Goal: Task Accomplishment & Management: Complete application form

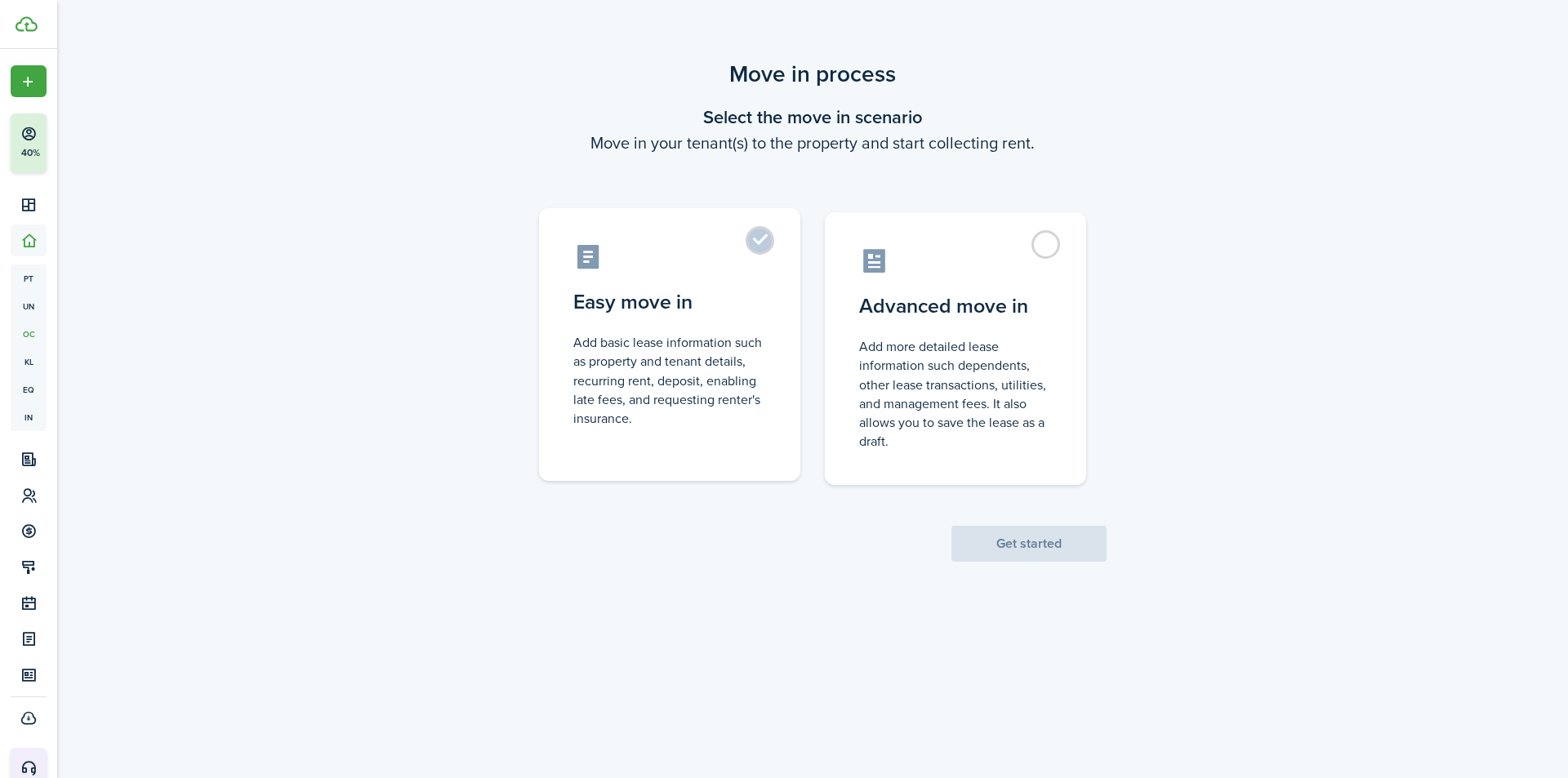
click at [739, 443] on label "Easy move in Add basic lease information such as property and tenant details, r…" at bounding box center [669, 345] width 261 height 273
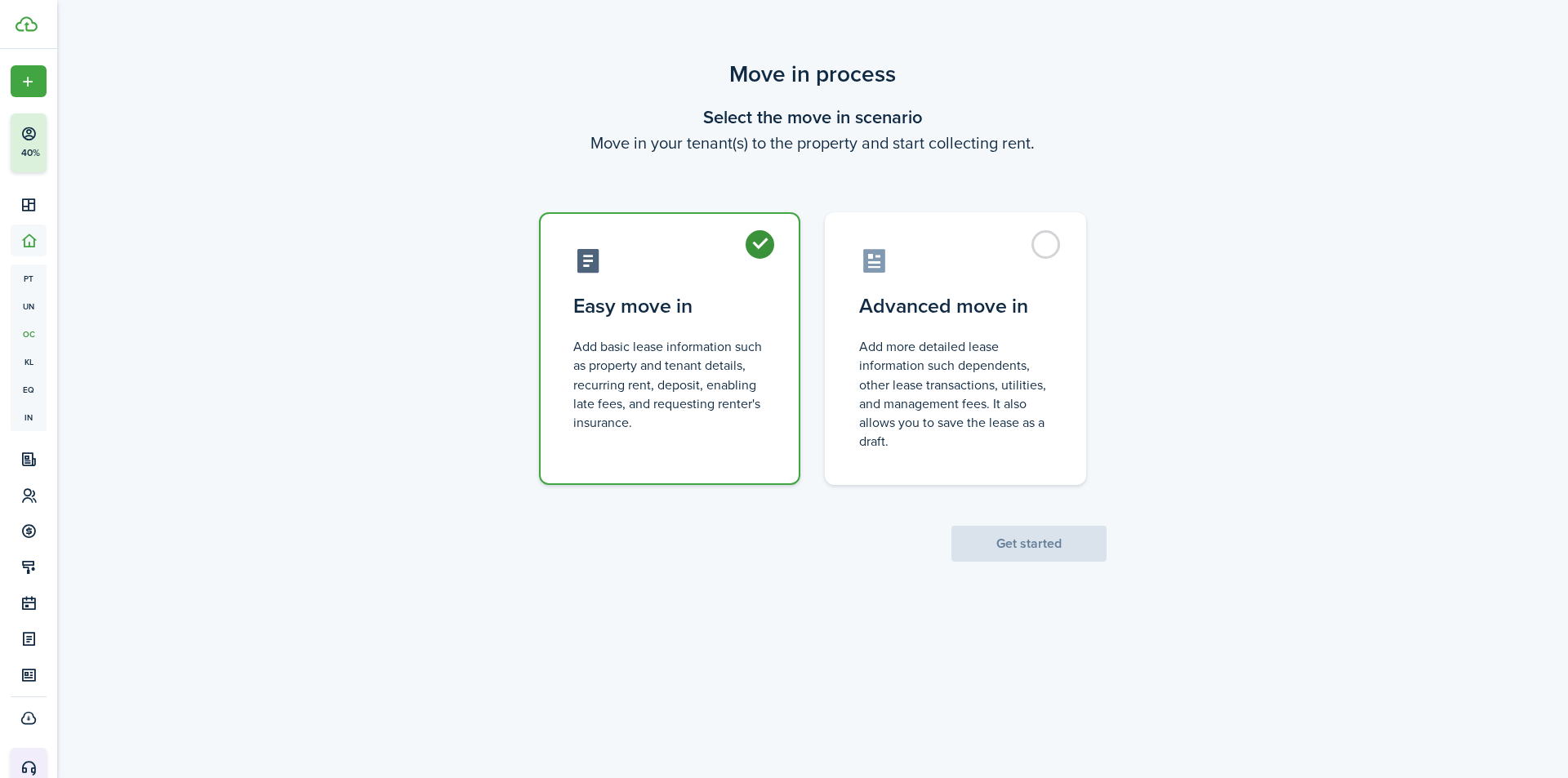
radio input "true"
click at [1003, 544] on button "Get started" at bounding box center [1029, 543] width 155 height 36
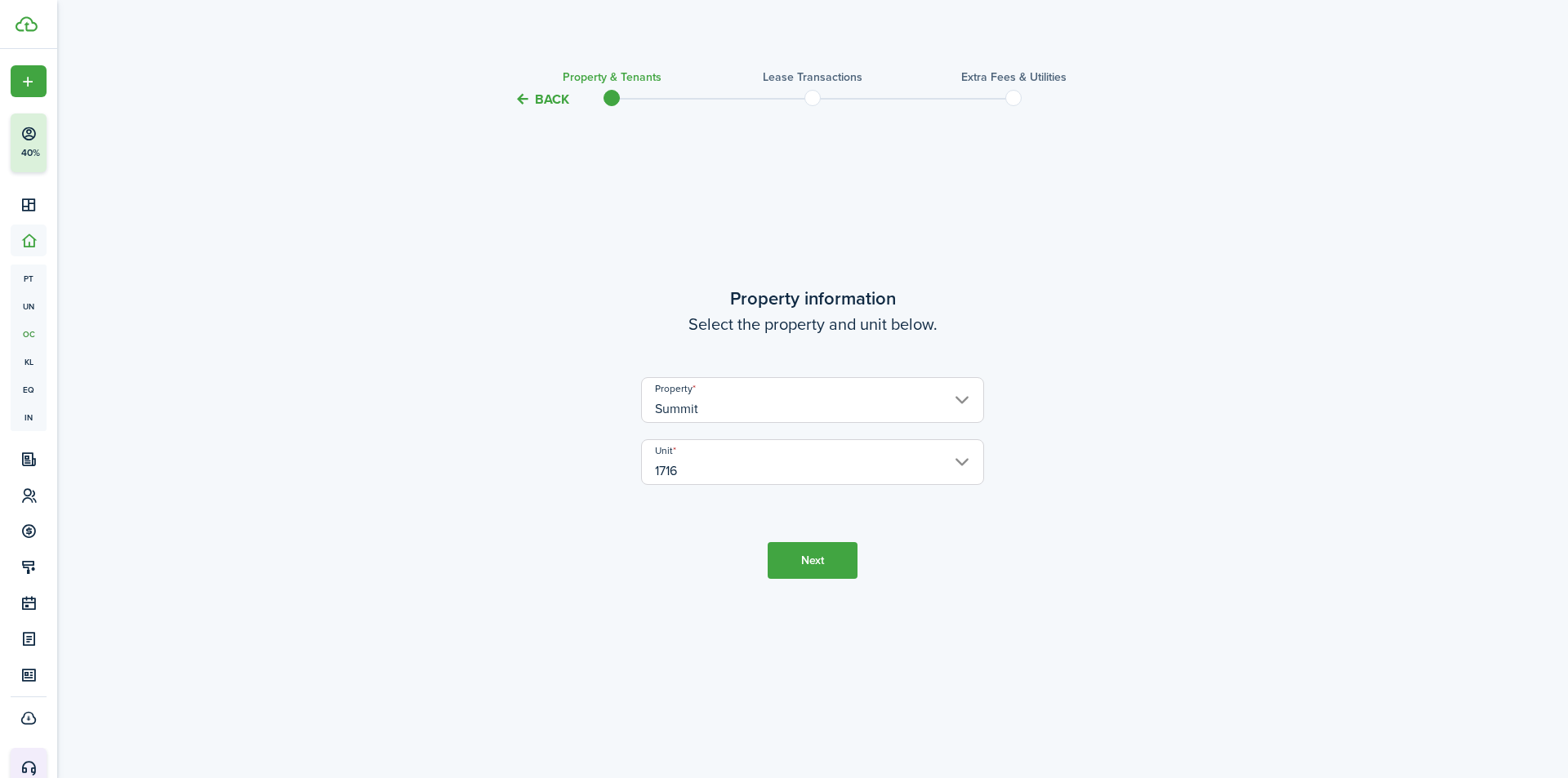
click at [819, 550] on button "Next" at bounding box center [811, 560] width 89 height 36
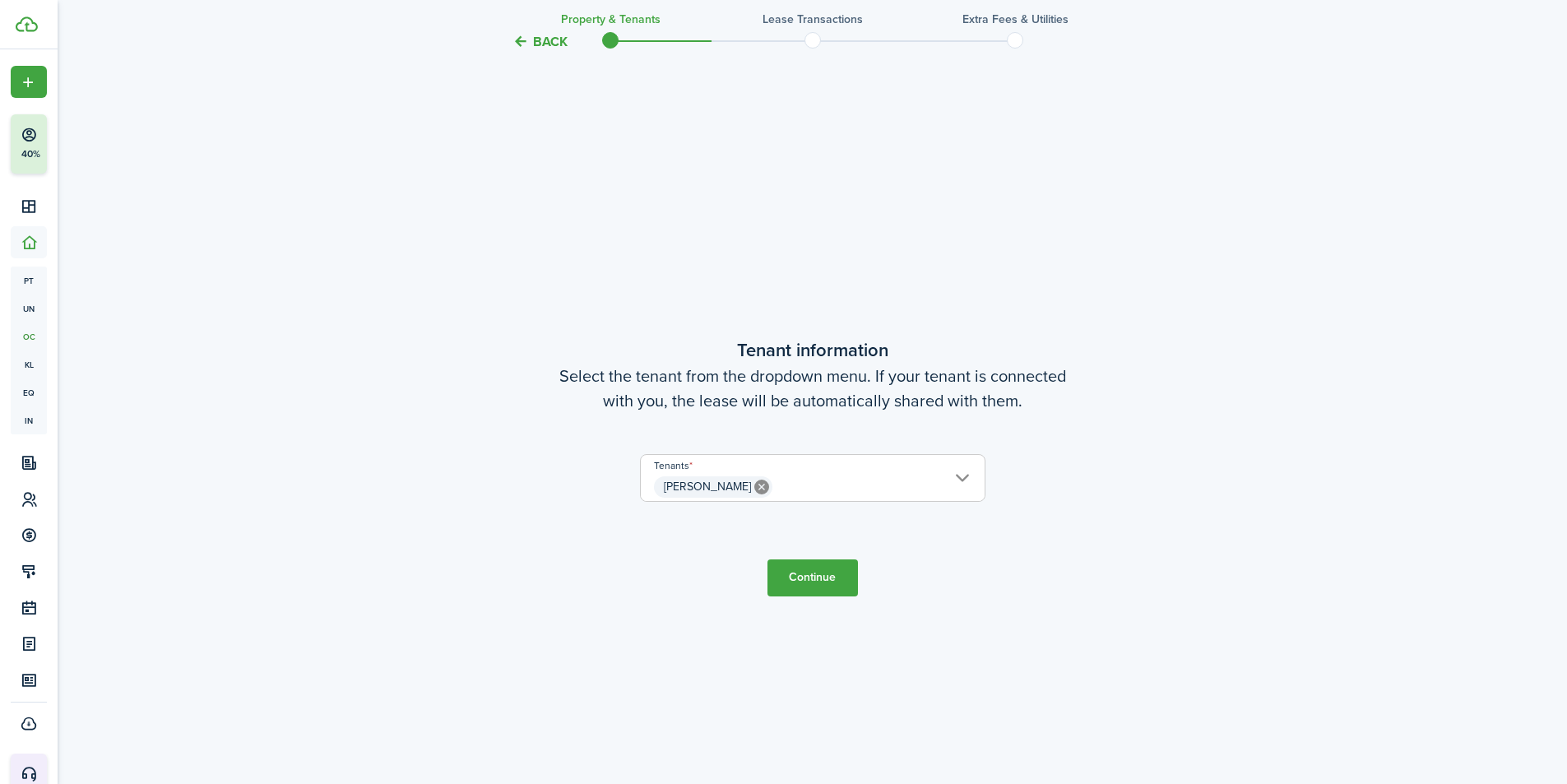
scroll to position [674, 0]
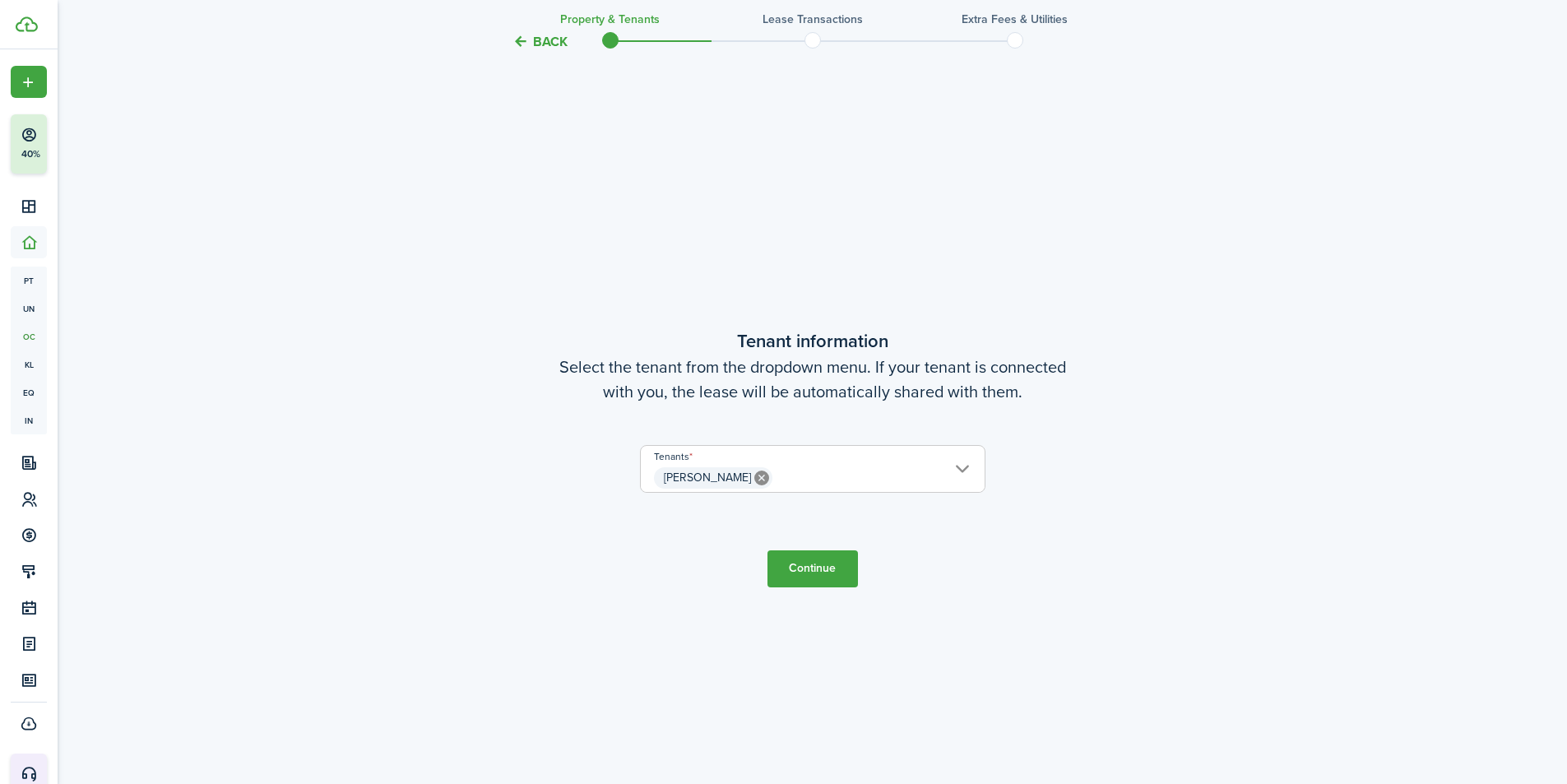
click at [759, 481] on icon at bounding box center [762, 478] width 15 height 15
click at [964, 471] on span "Choose a tenant" at bounding box center [812, 478] width 344 height 28
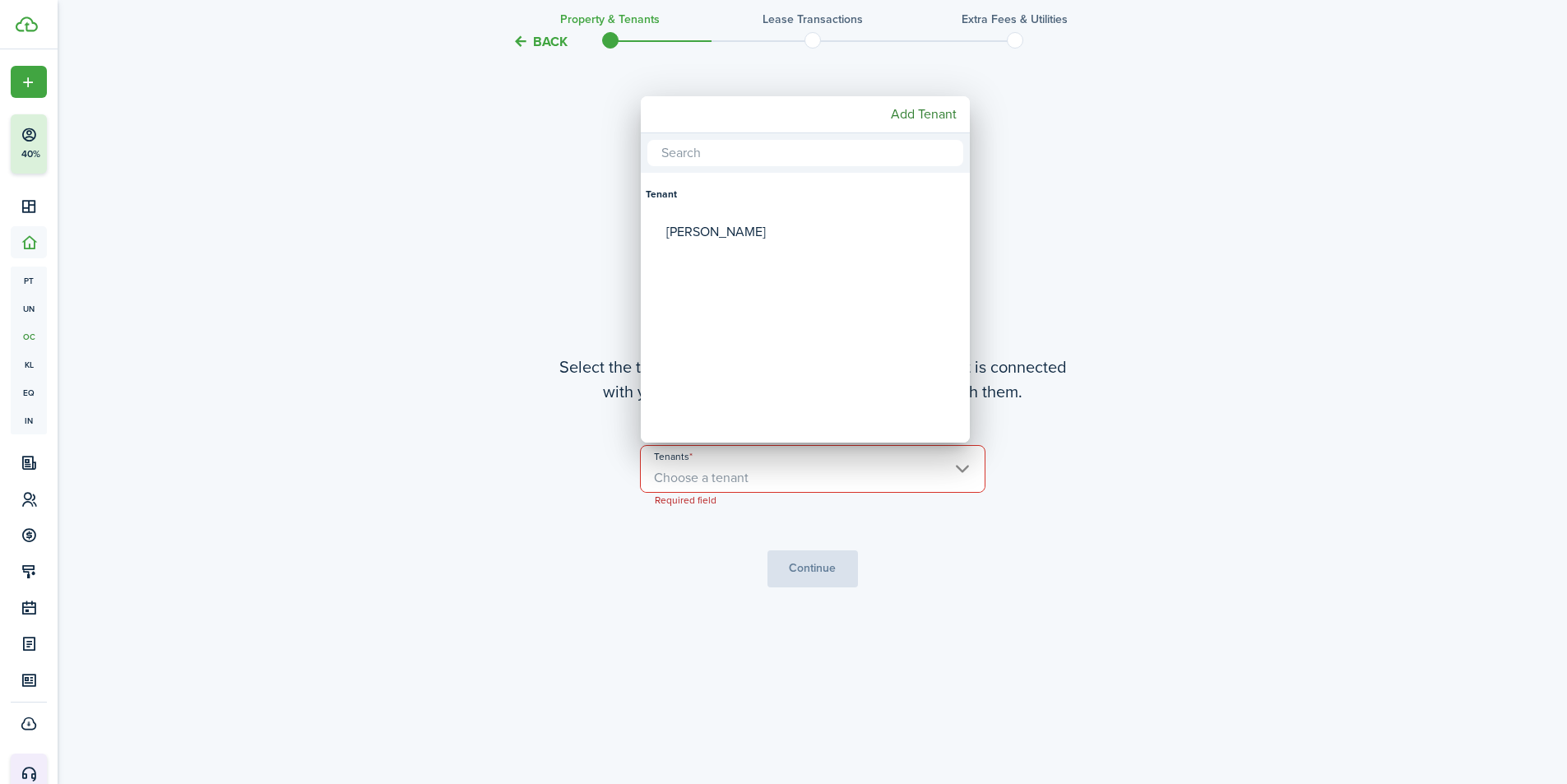
click at [508, 253] on div at bounding box center [784, 392] width 1831 height 1046
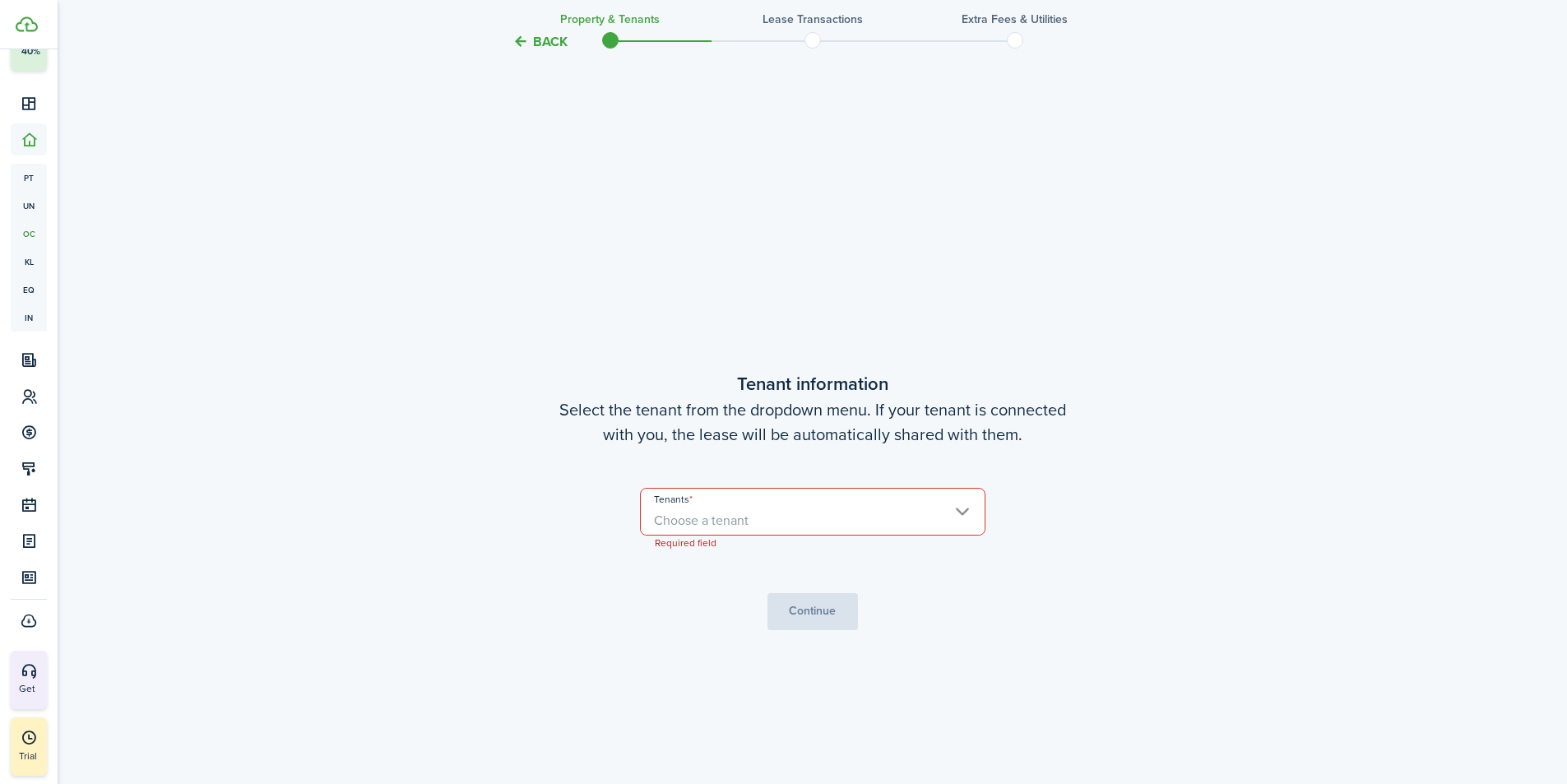
scroll to position [592, 0]
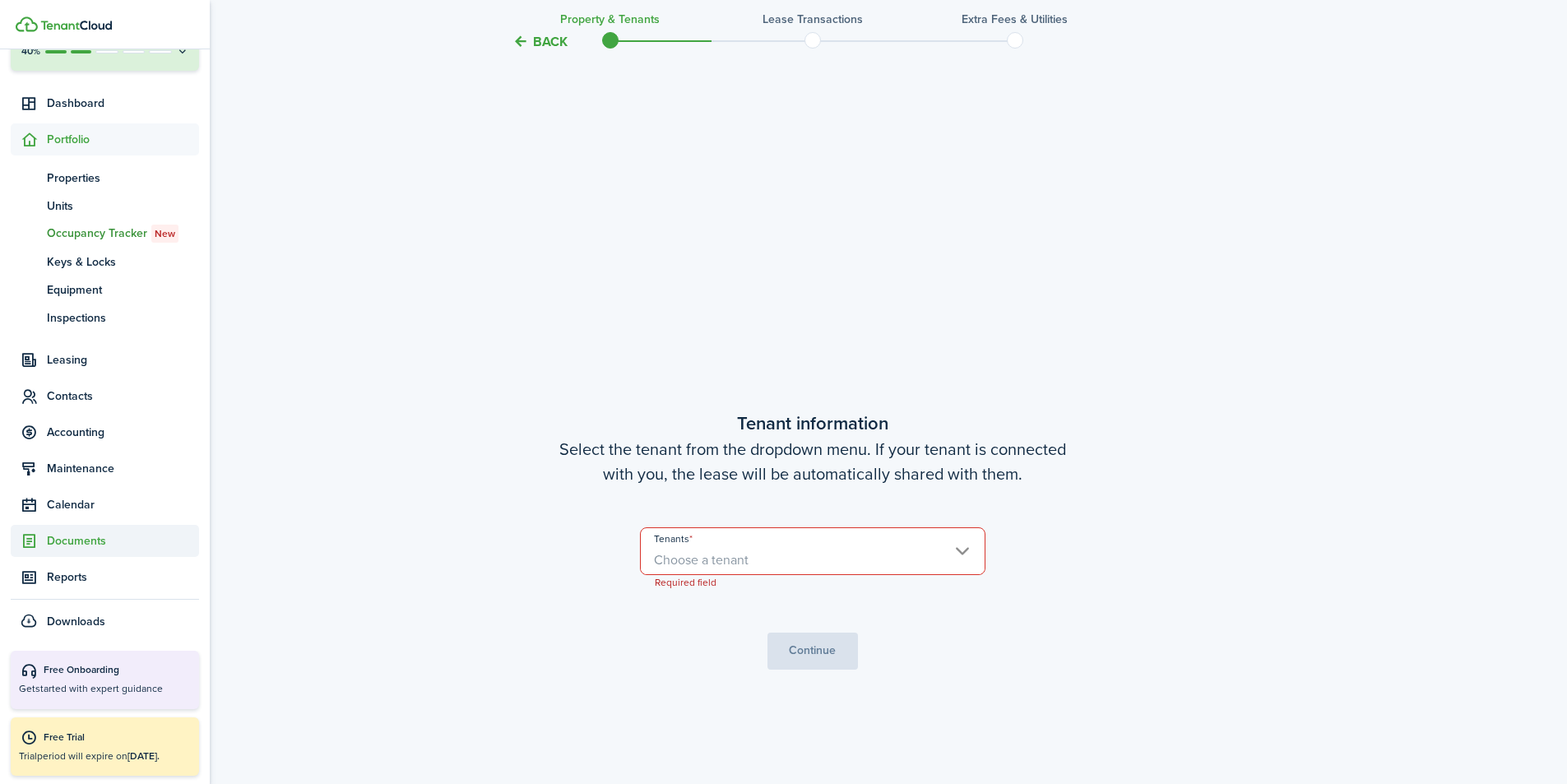
click at [88, 546] on span "Documents" at bounding box center [123, 541] width 152 height 18
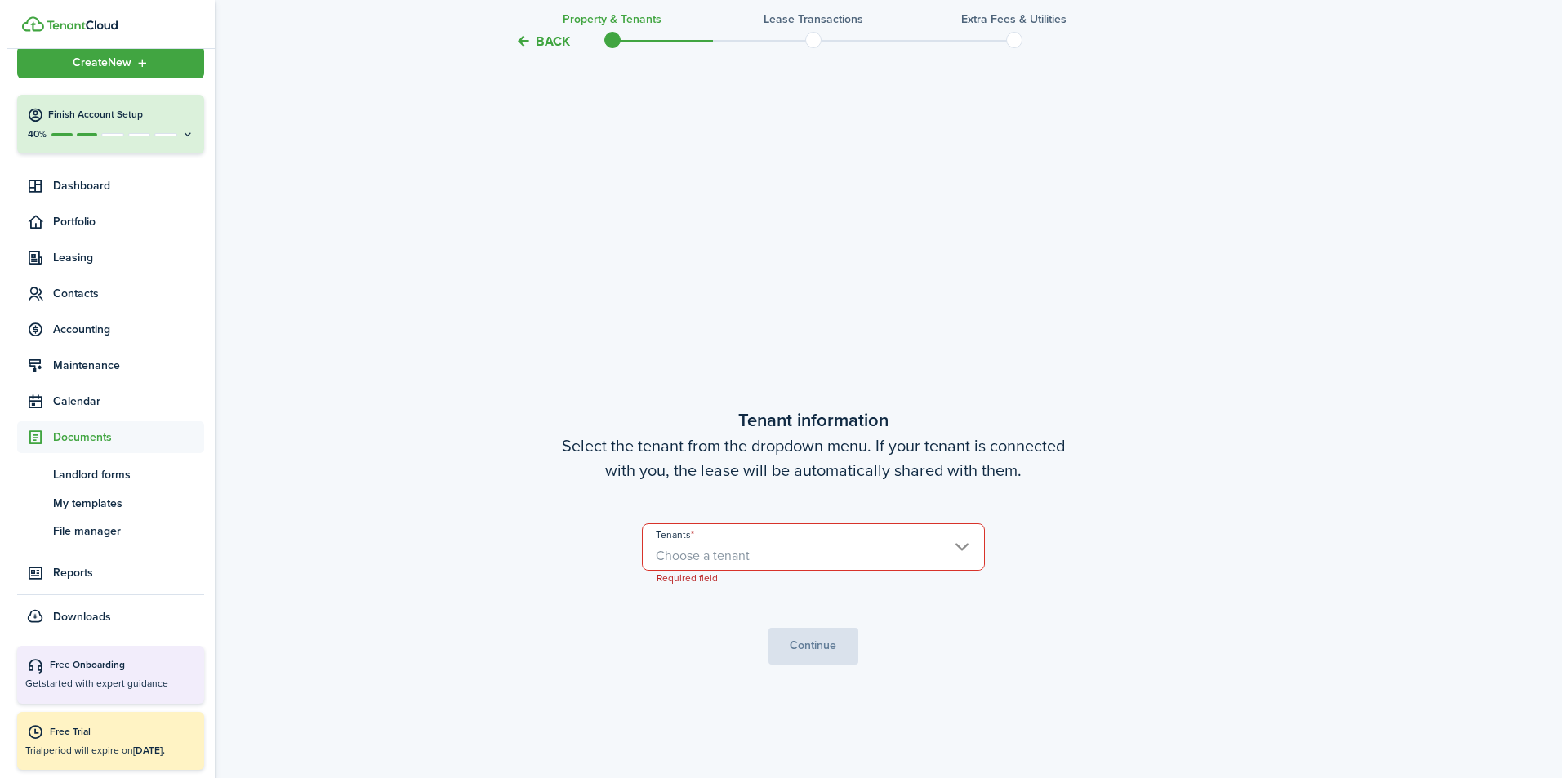
scroll to position [19, 0]
click at [99, 497] on span "My templates" at bounding box center [122, 504] width 151 height 17
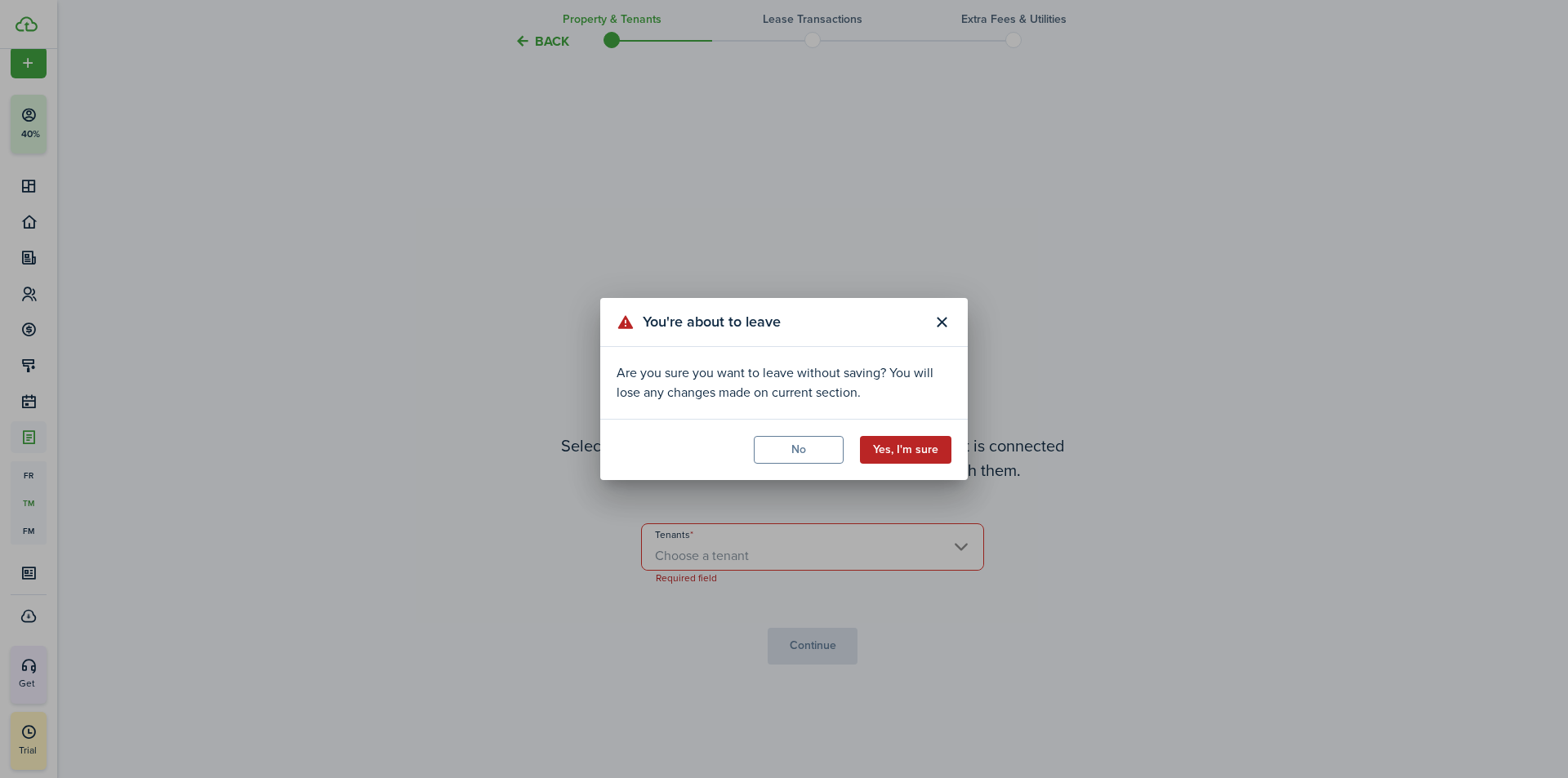
click at [930, 451] on button "Yes, I'm sure" at bounding box center [905, 450] width 91 height 28
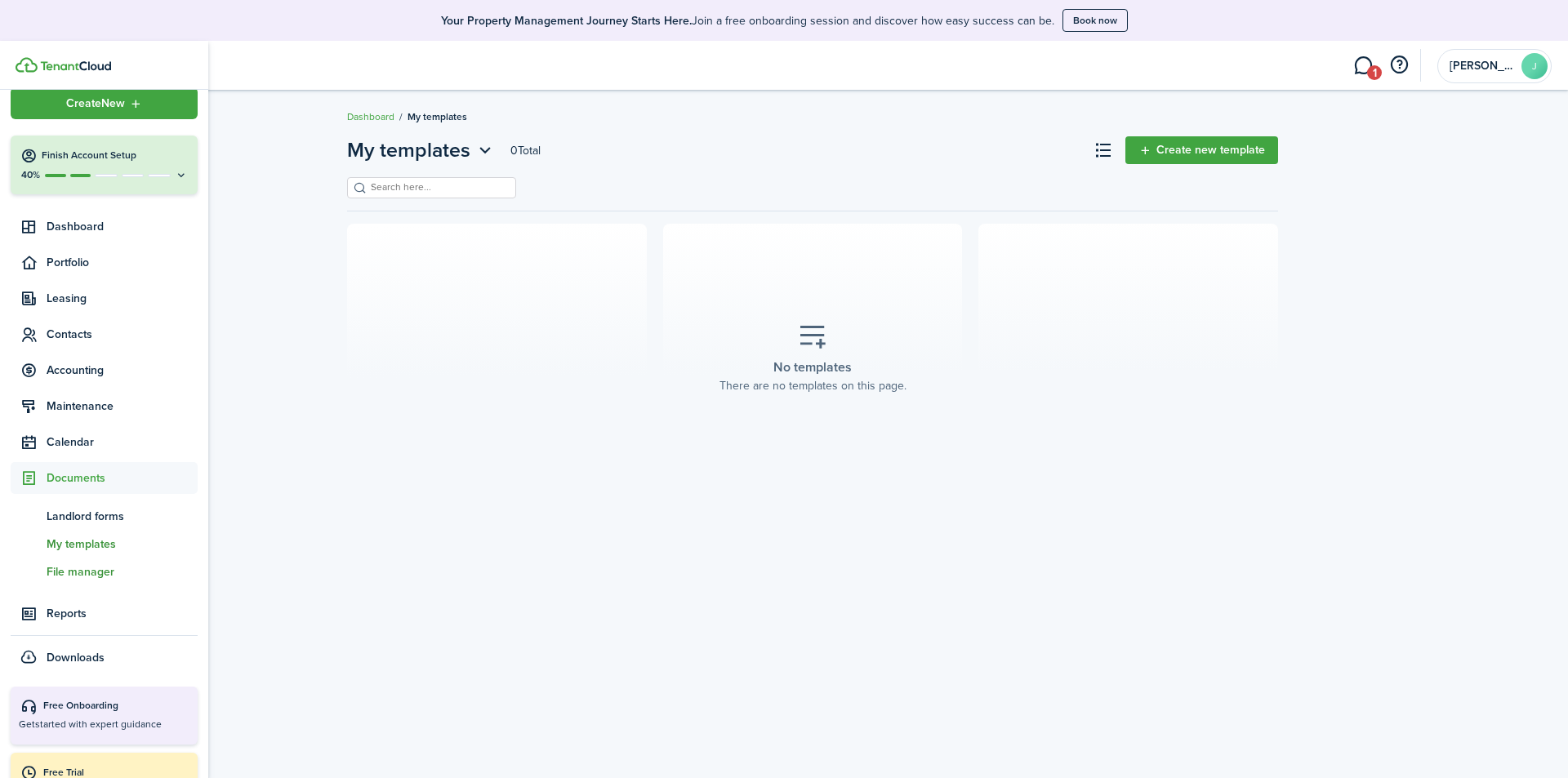
click at [94, 575] on span "File manager" at bounding box center [122, 571] width 151 height 17
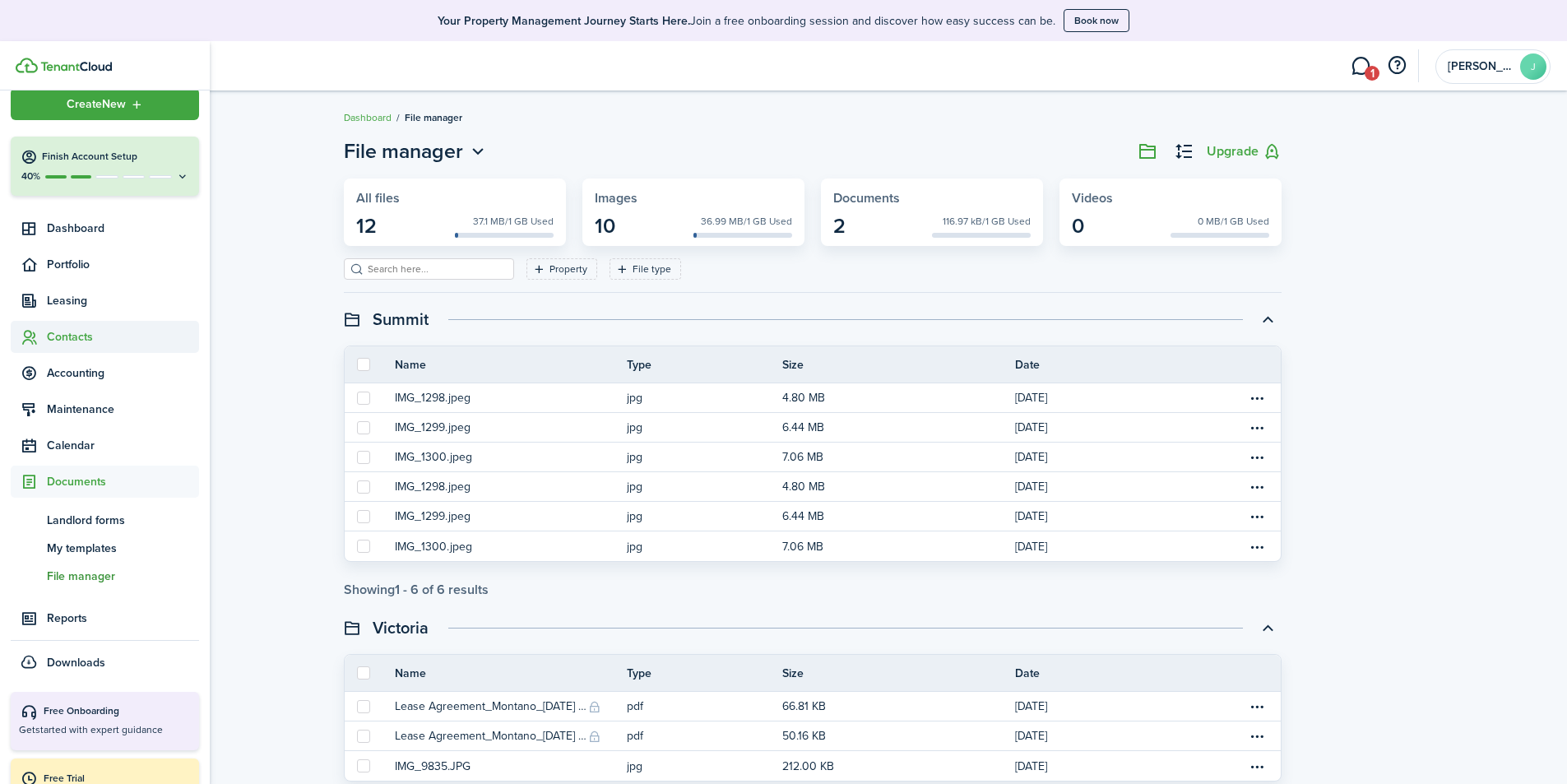
click at [96, 336] on span "Contacts" at bounding box center [123, 337] width 152 height 18
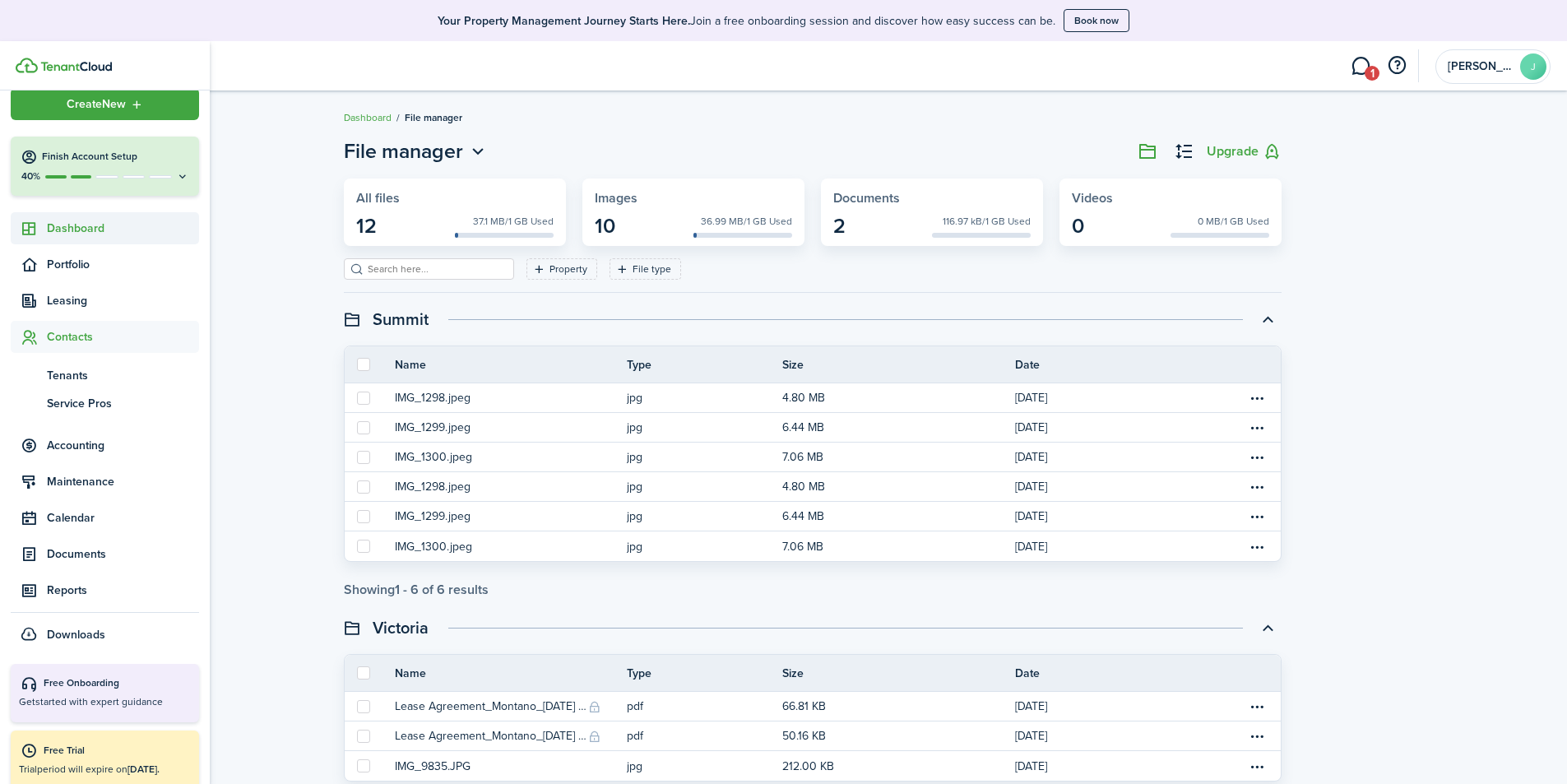
click at [65, 228] on span "Dashboard" at bounding box center [123, 228] width 152 height 18
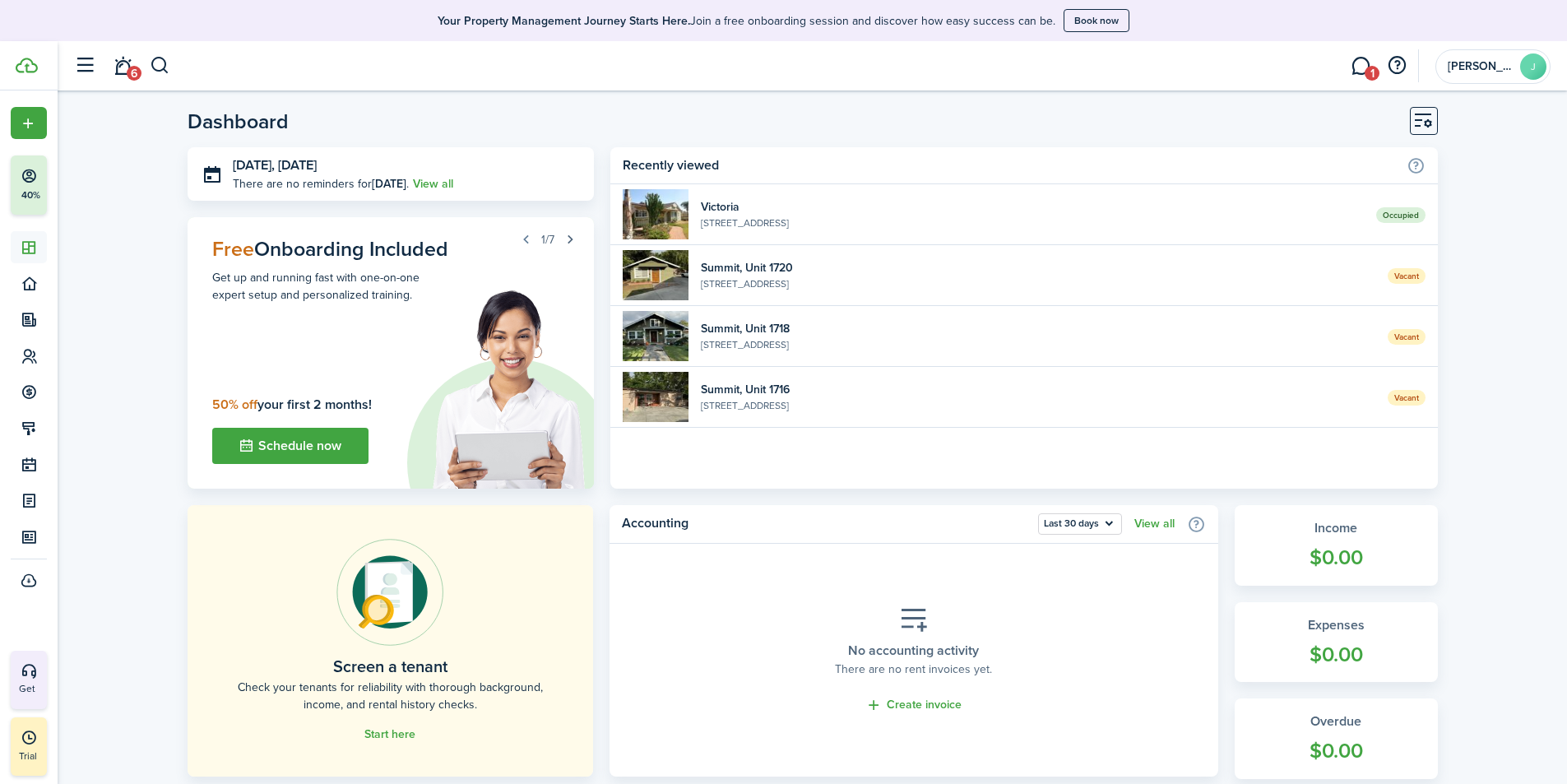
click at [567, 243] on button "button" at bounding box center [570, 239] width 23 height 23
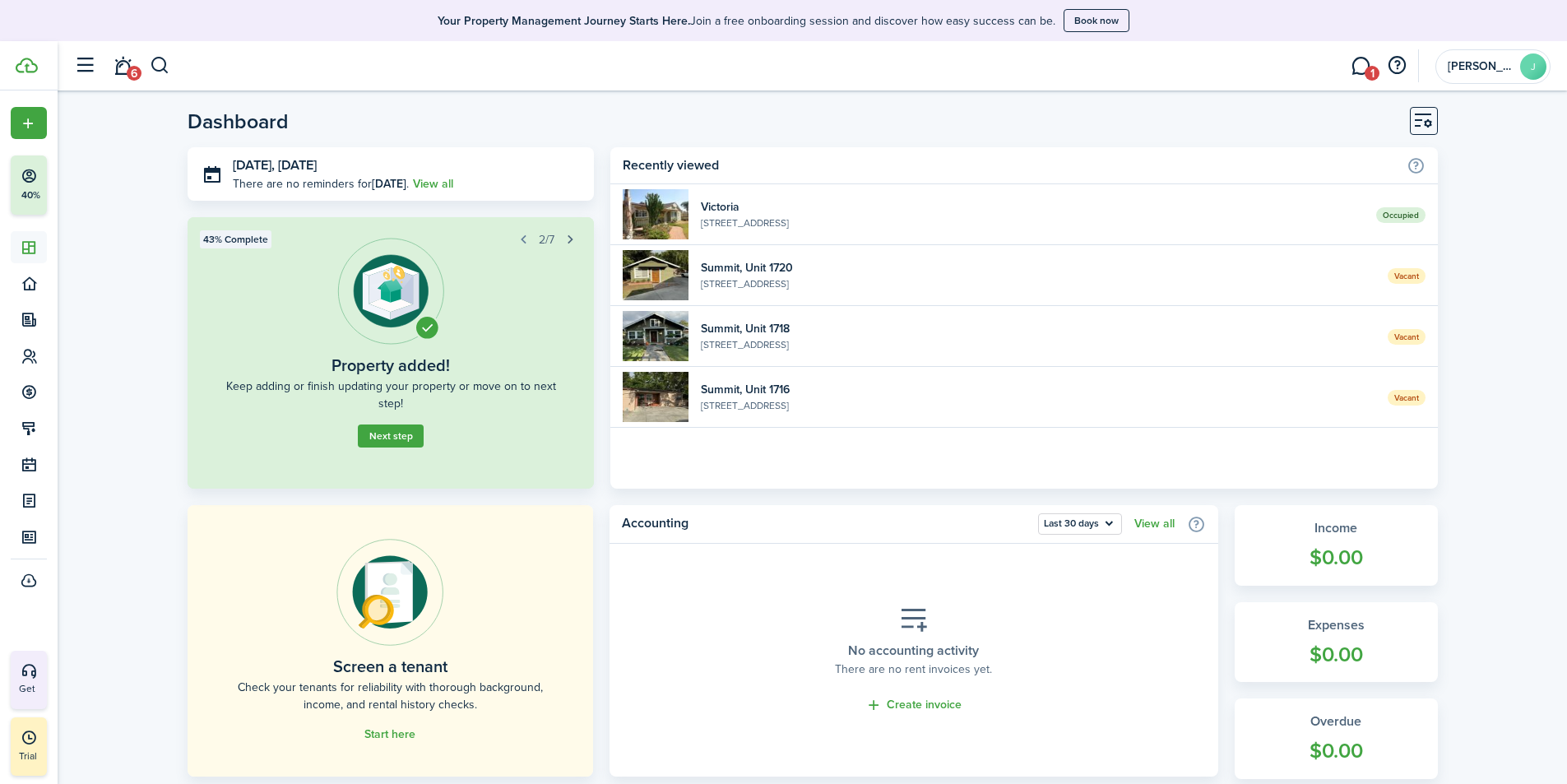
click at [567, 243] on button "button" at bounding box center [570, 239] width 23 height 23
click at [1369, 66] on span "1" at bounding box center [1372, 73] width 15 height 15
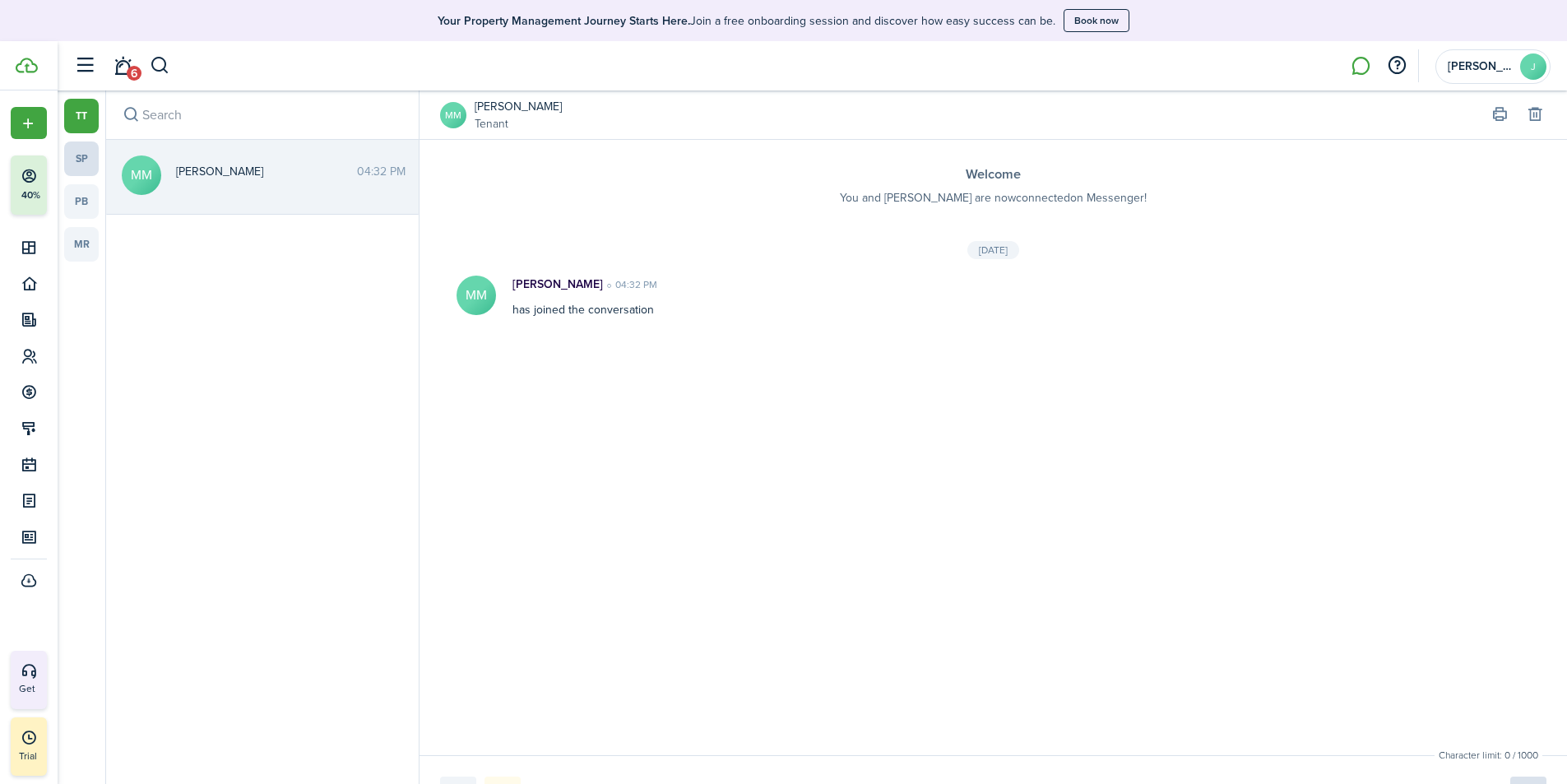
click at [85, 158] on link "sp" at bounding box center [81, 158] width 34 height 34
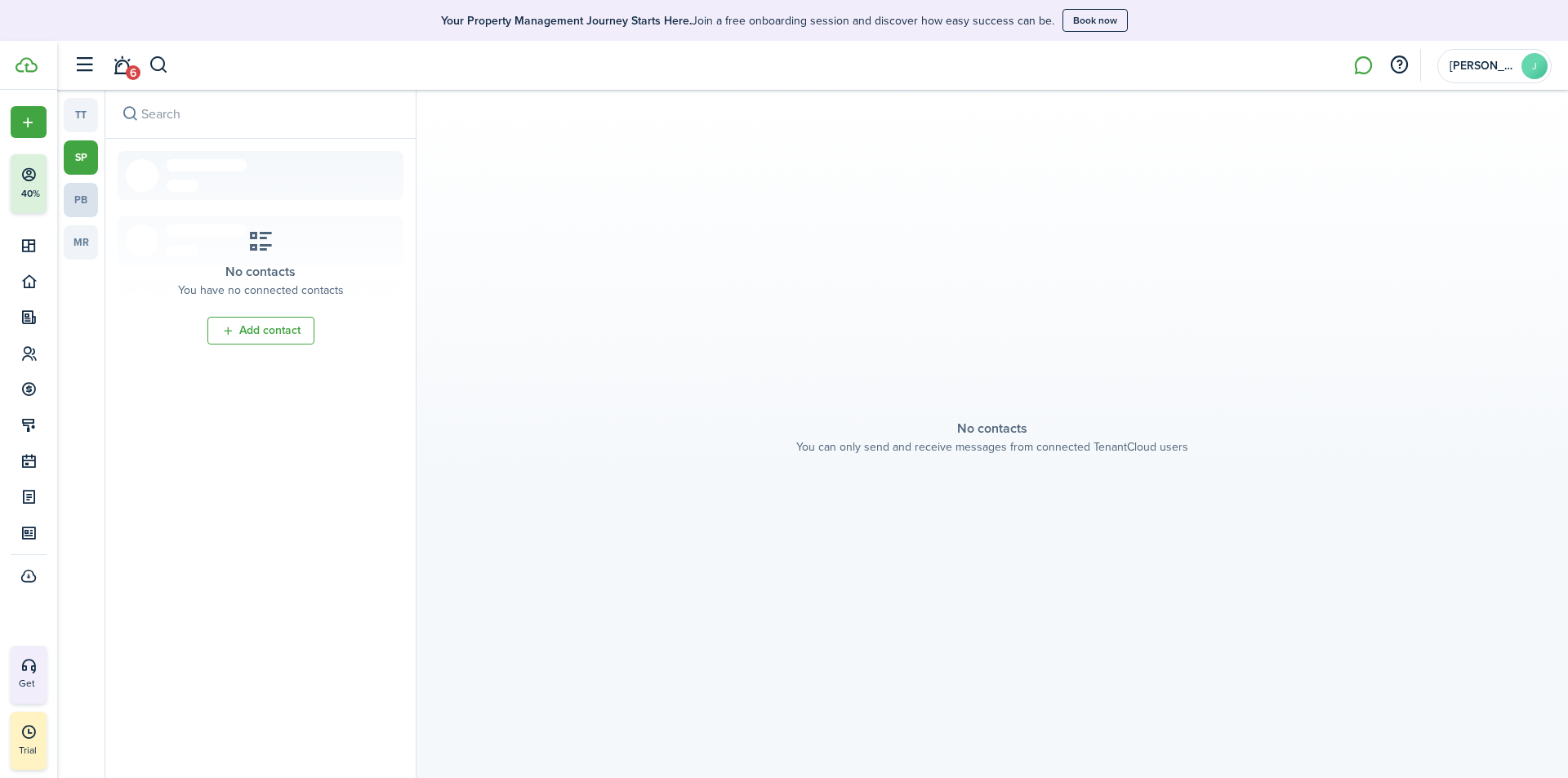
click at [83, 201] on link "pb" at bounding box center [80, 200] width 34 height 34
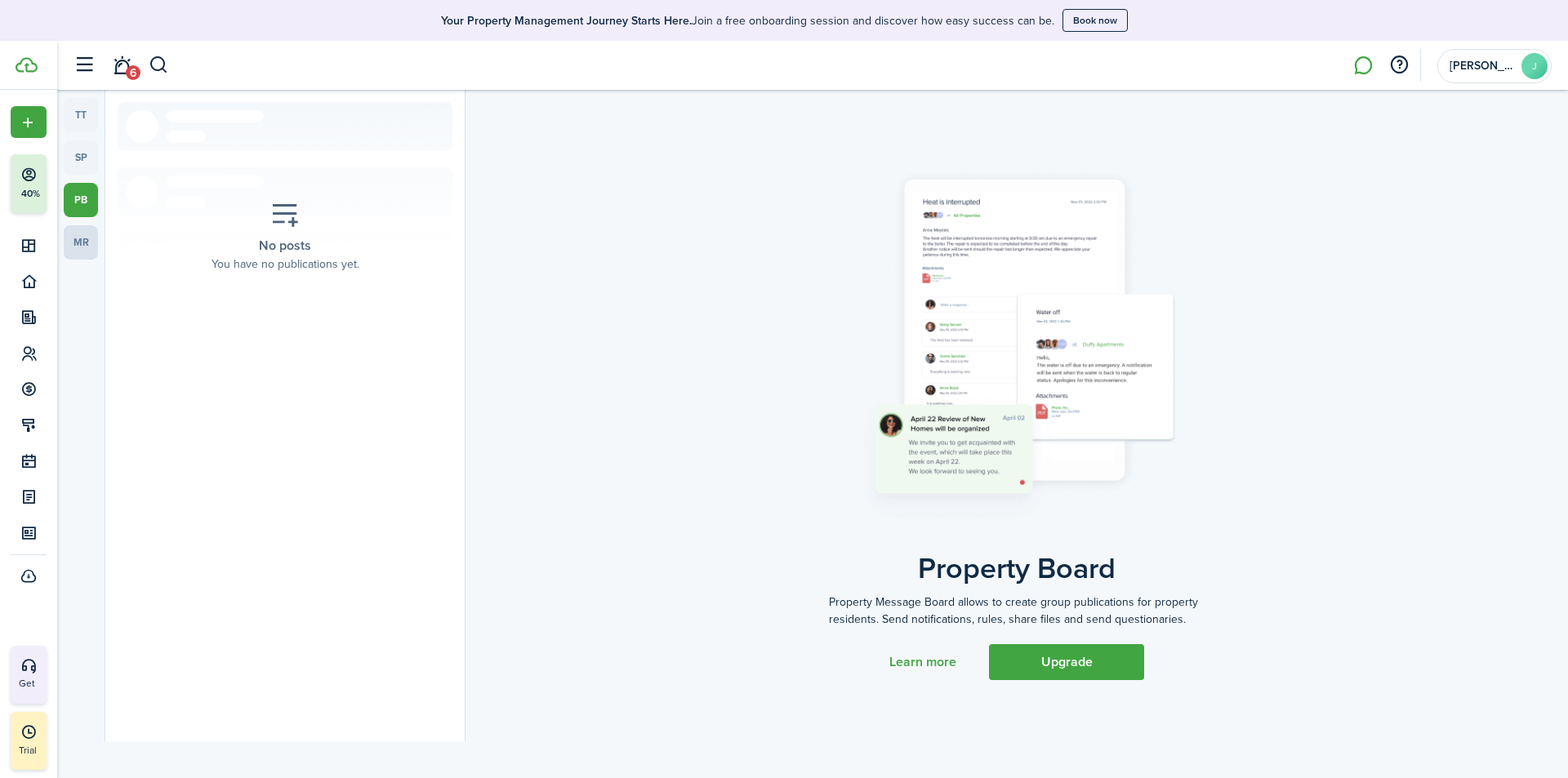
click at [85, 241] on link "mr" at bounding box center [80, 241] width 34 height 34
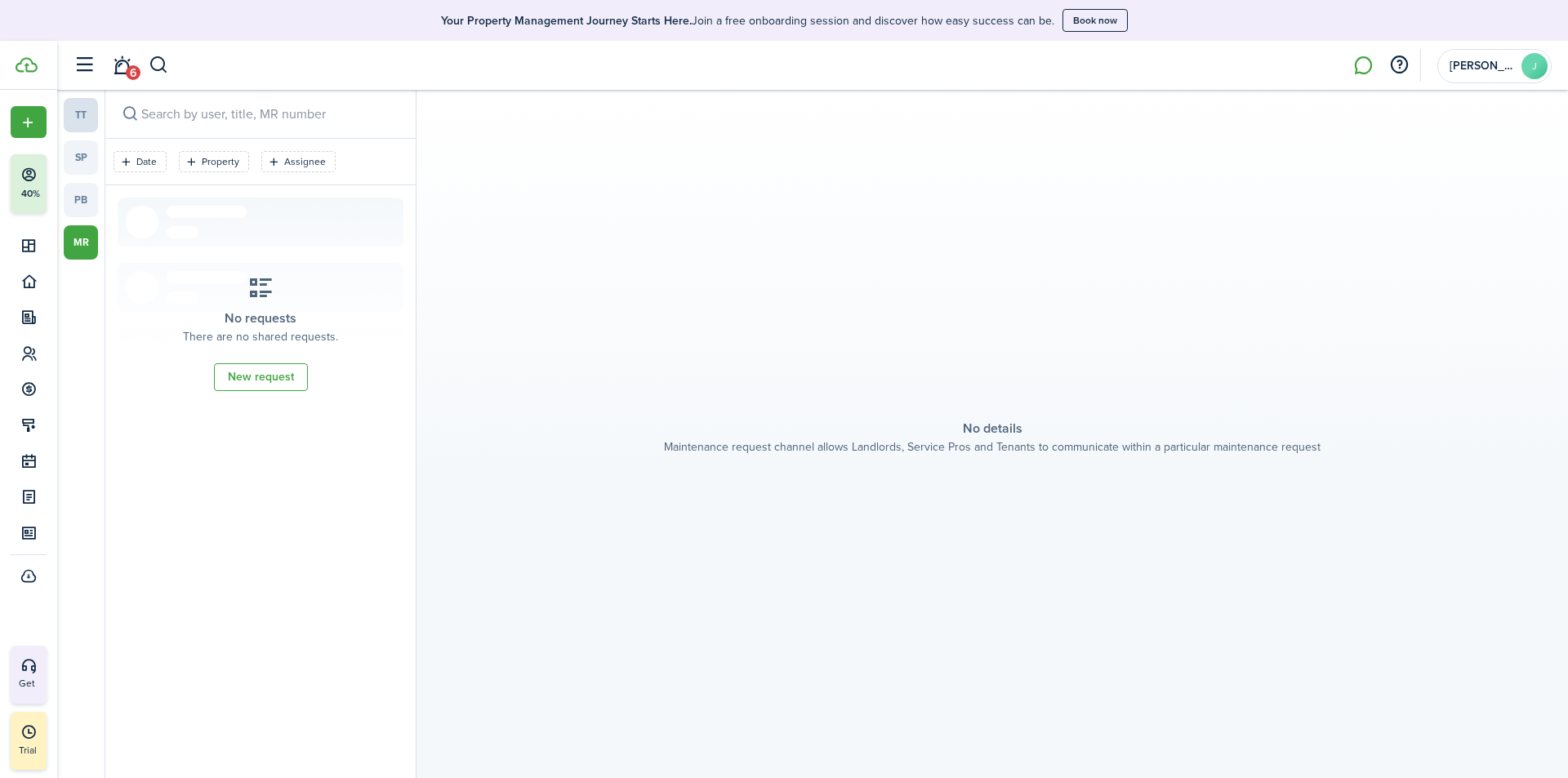
click at [75, 126] on link "tt" at bounding box center [80, 115] width 34 height 34
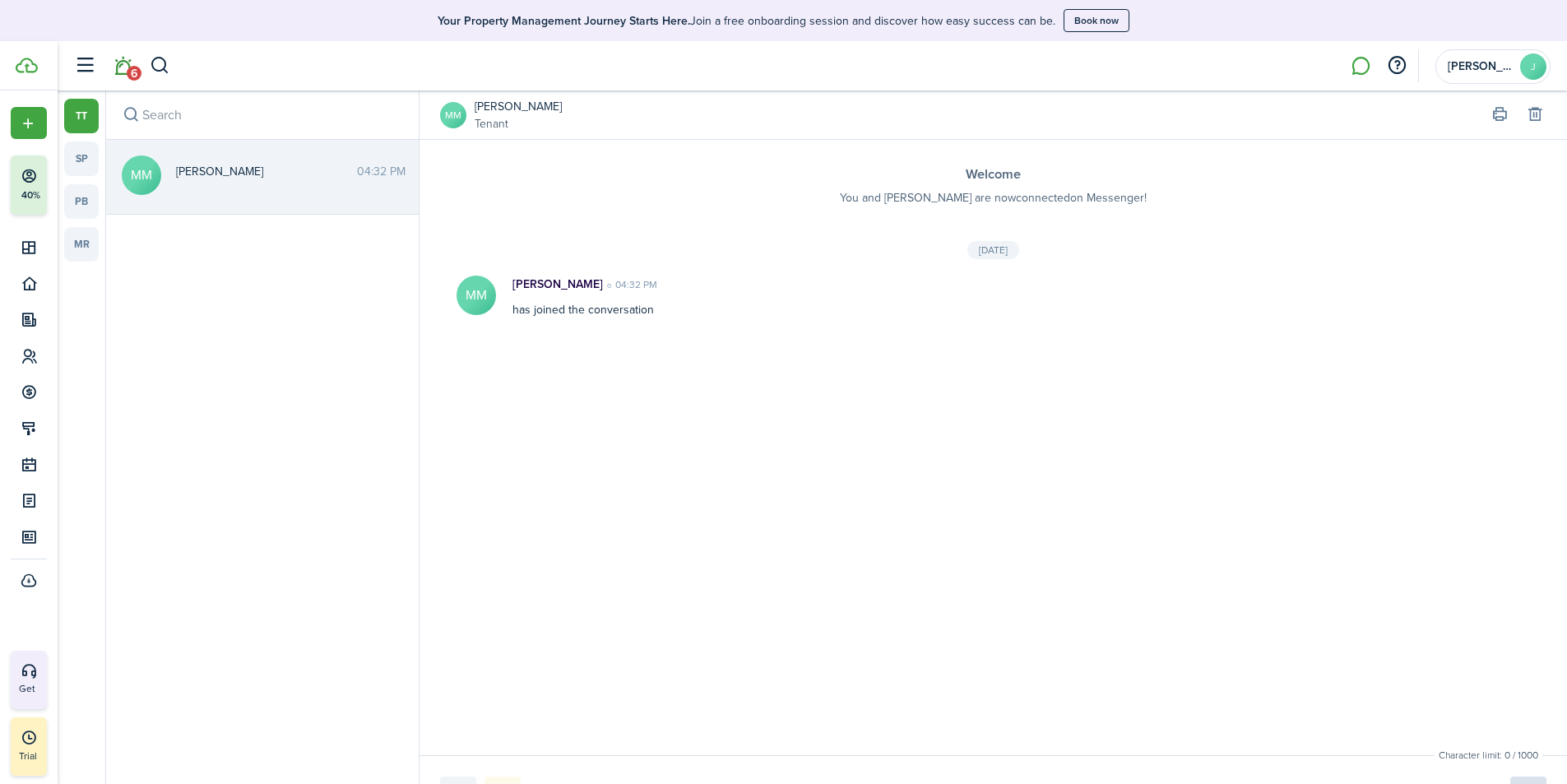
click at [123, 73] on link "6" at bounding box center [123, 66] width 32 height 42
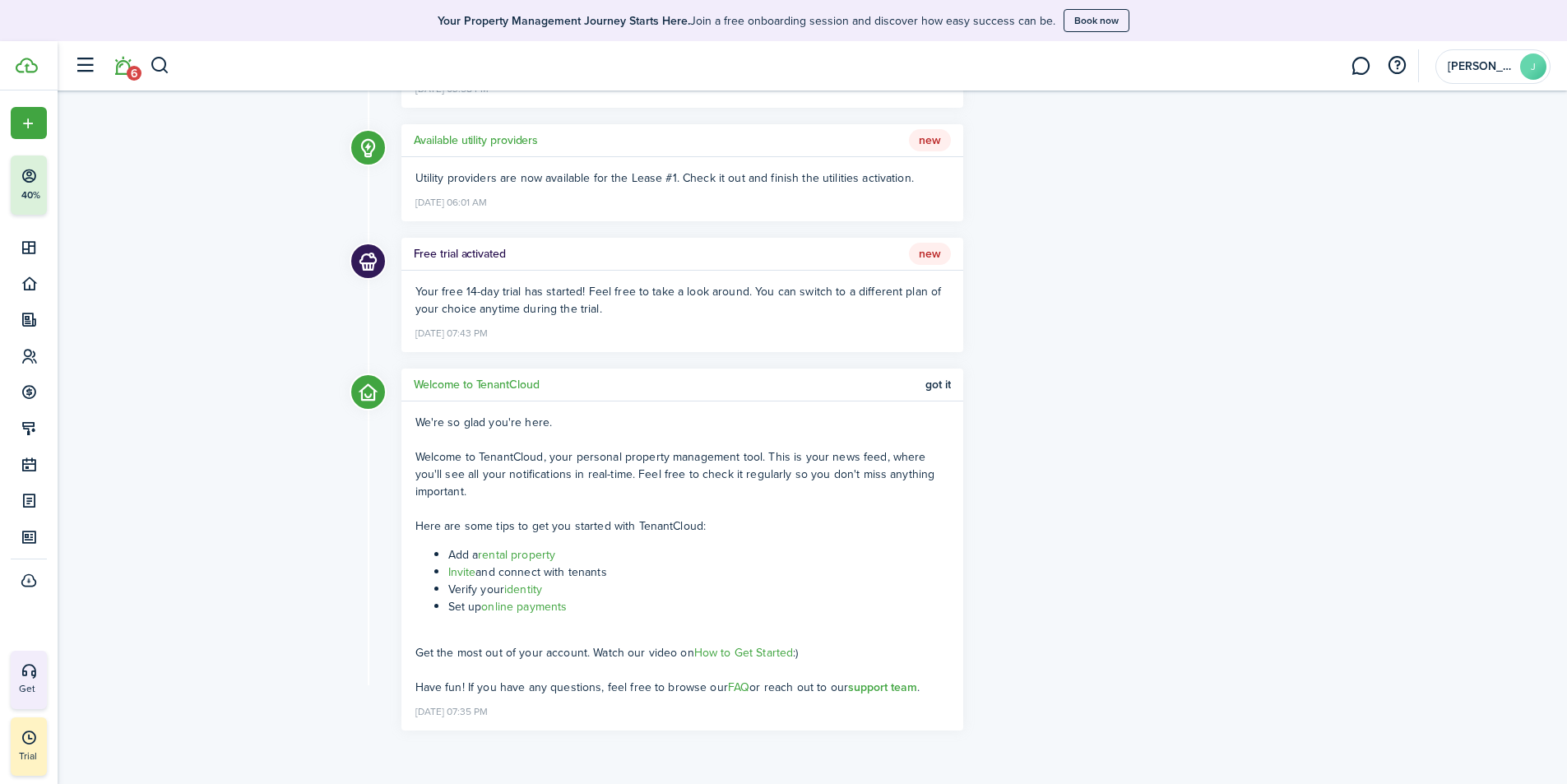
scroll to position [519, 0]
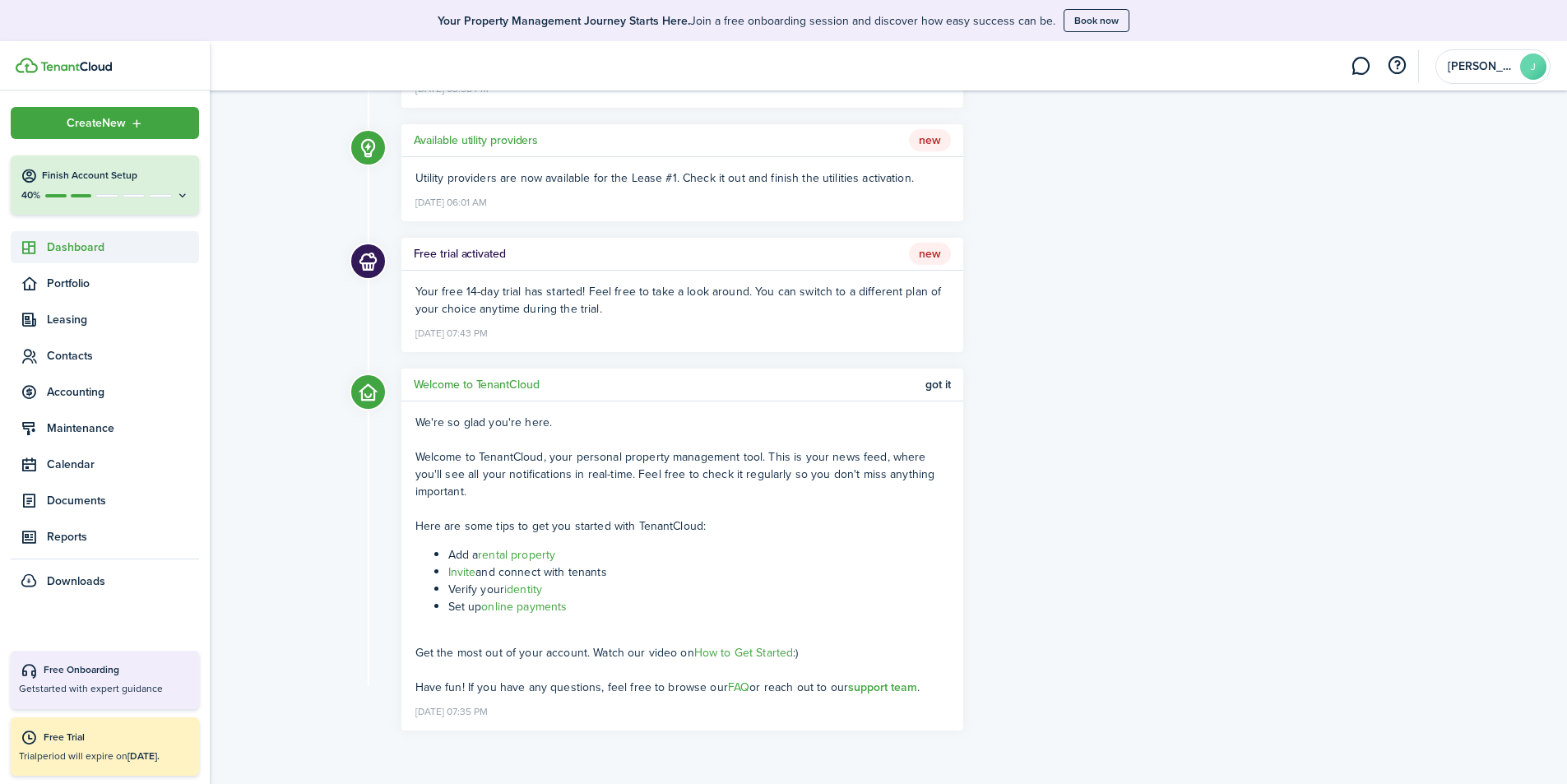
click at [85, 254] on span "Dashboard" at bounding box center [123, 248] width 152 height 18
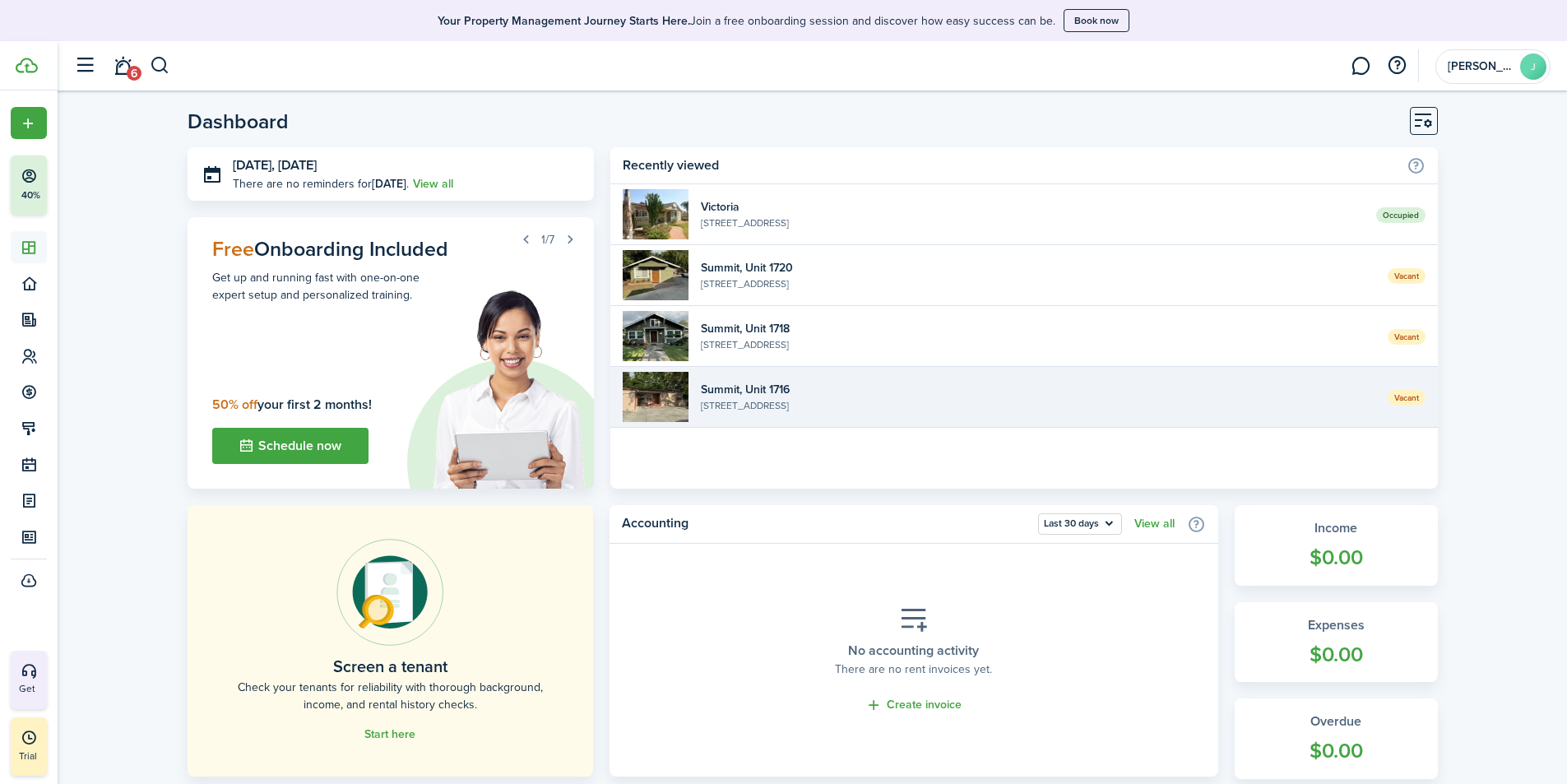
click at [771, 399] on widget-list-item-description "[STREET_ADDRESS]" at bounding box center [1038, 405] width 674 height 15
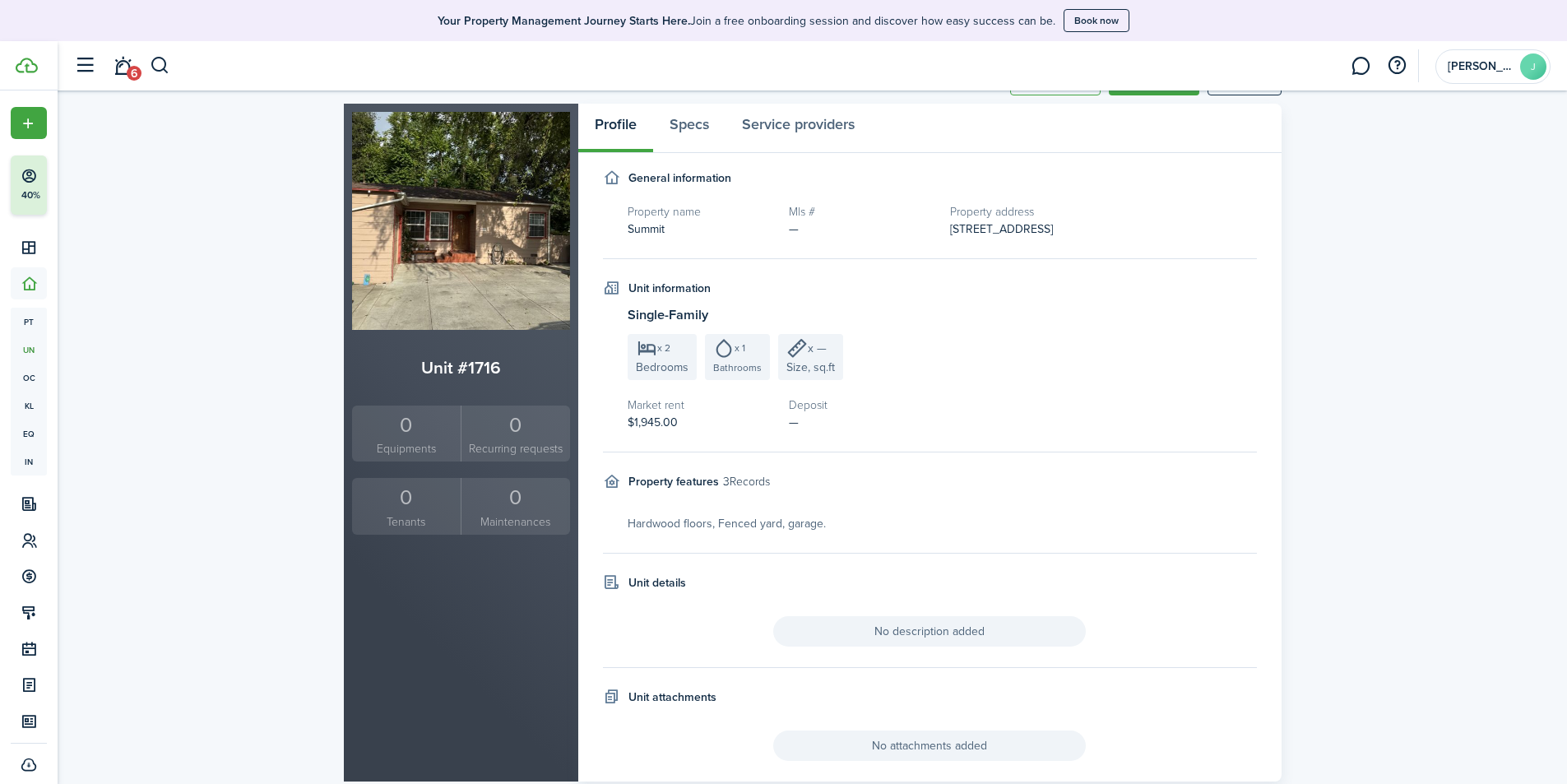
scroll to position [38, 0]
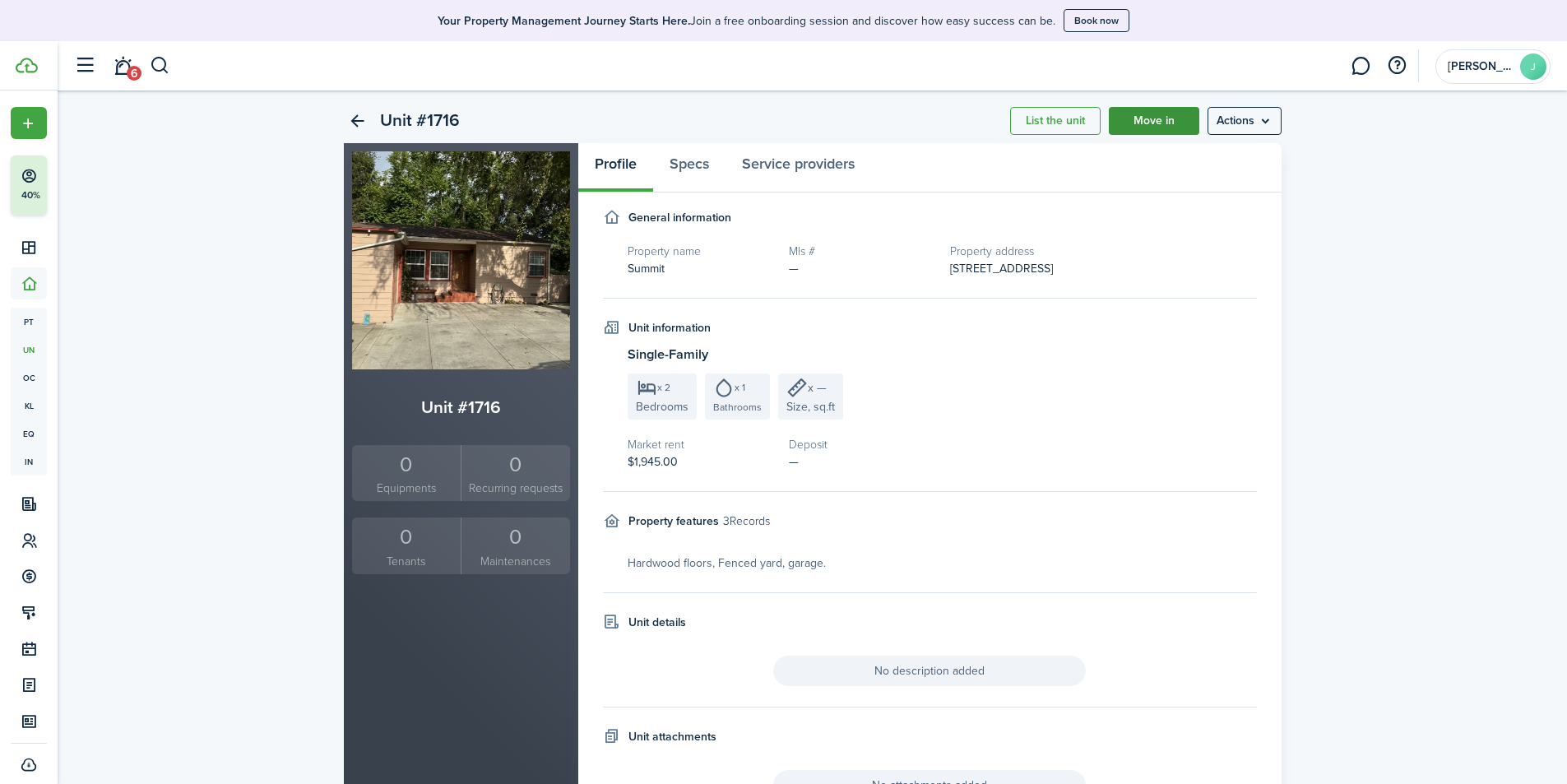
click at [1176, 124] on link "Move in" at bounding box center [1154, 121] width 90 height 28
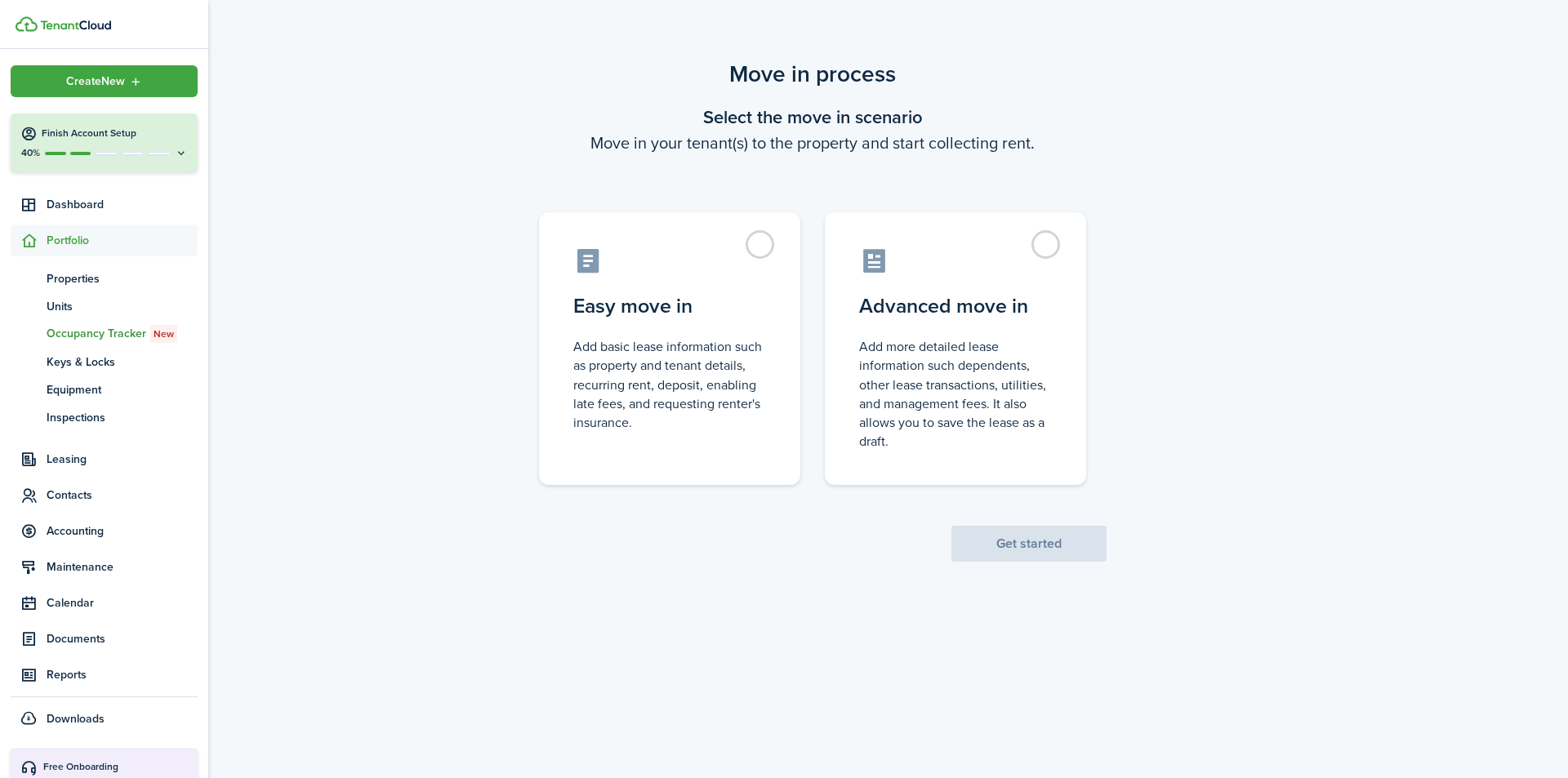
click at [34, 146] on p "40%" at bounding box center [30, 153] width 20 height 14
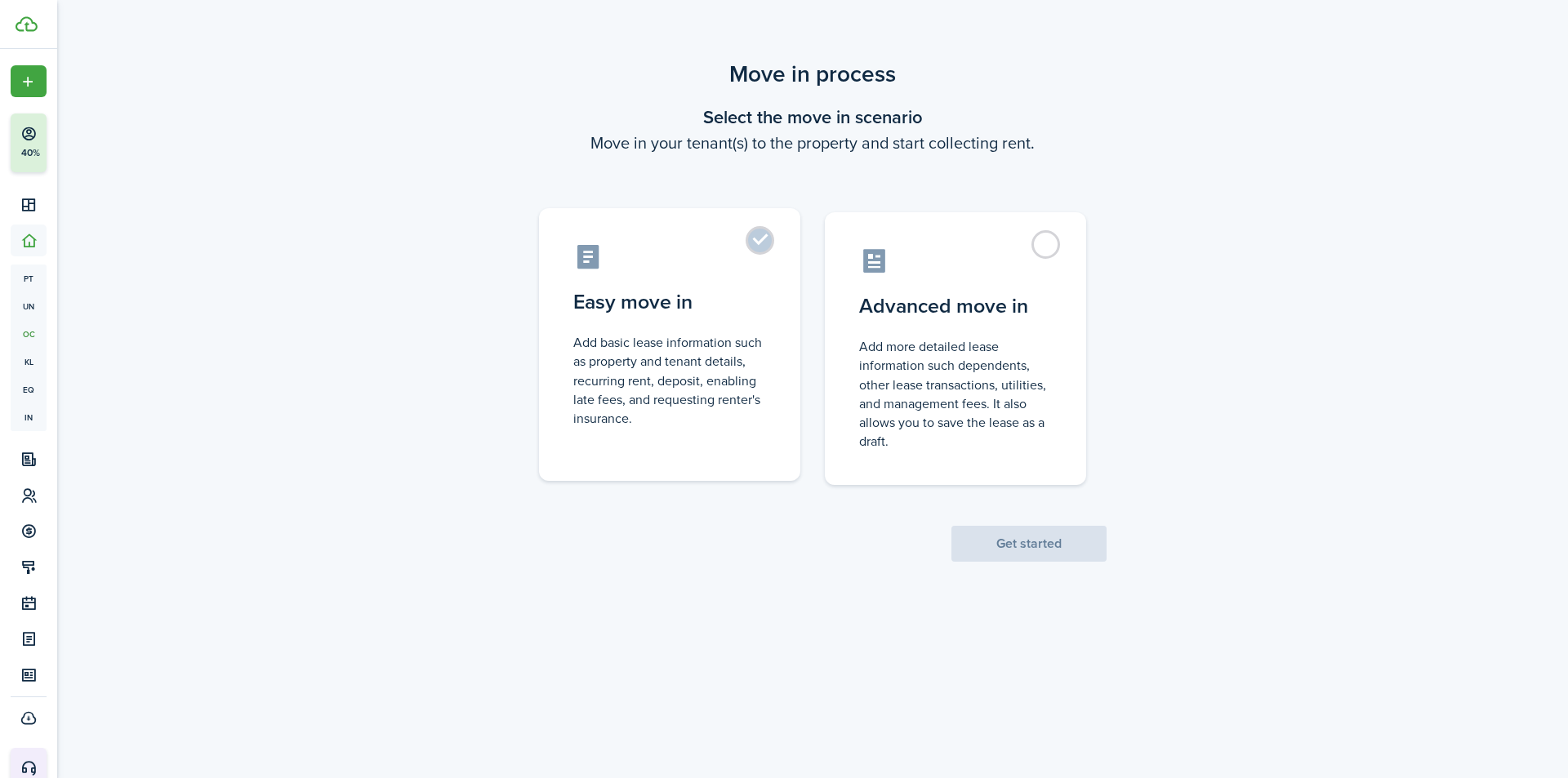
click at [644, 366] on control-radio-card-description "Add basic lease information such as property and tenant details, recurring rent…" at bounding box center [670, 379] width 193 height 95
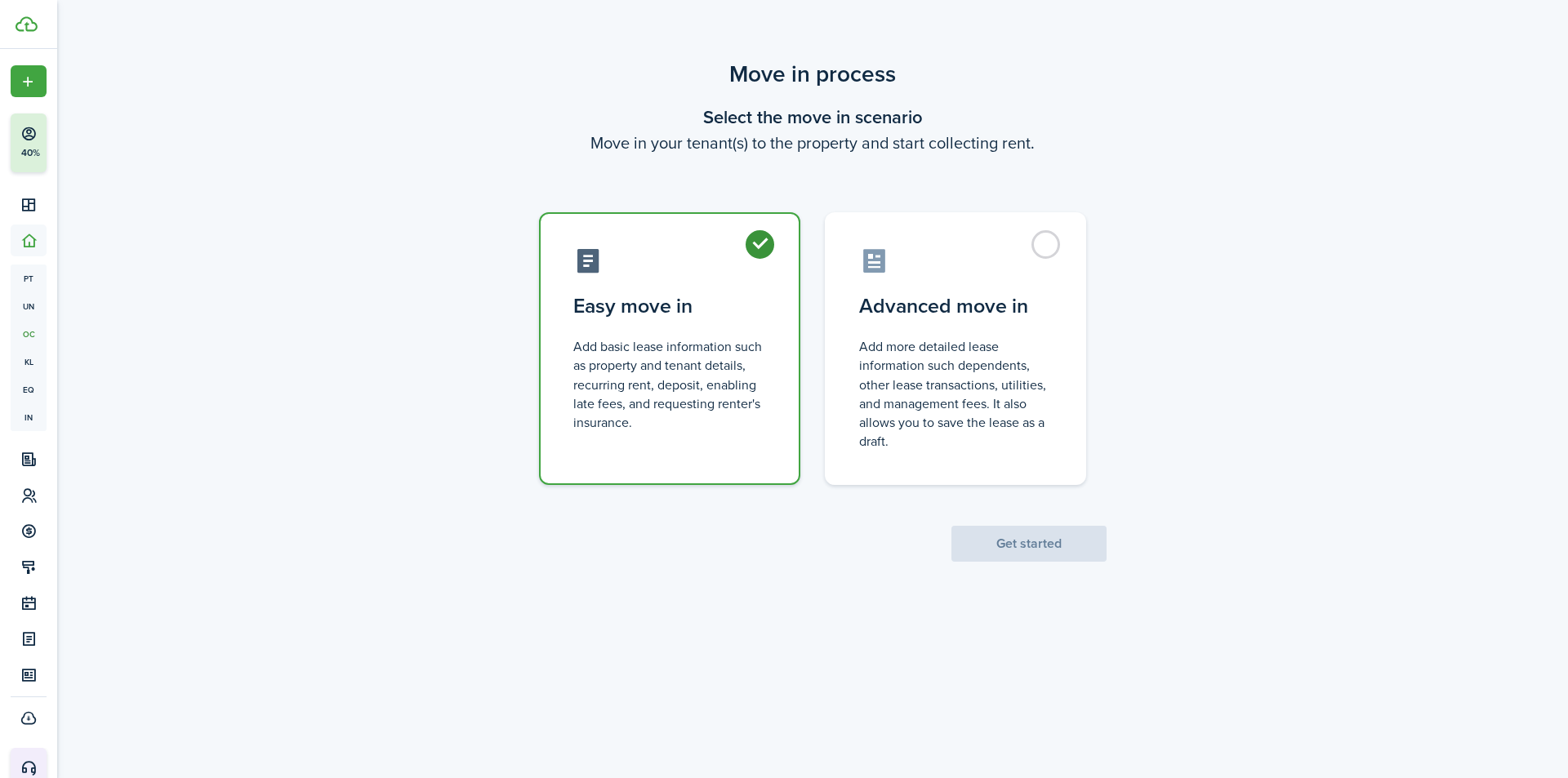
radio input "true"
click at [992, 541] on button "Get started" at bounding box center [1029, 543] width 155 height 36
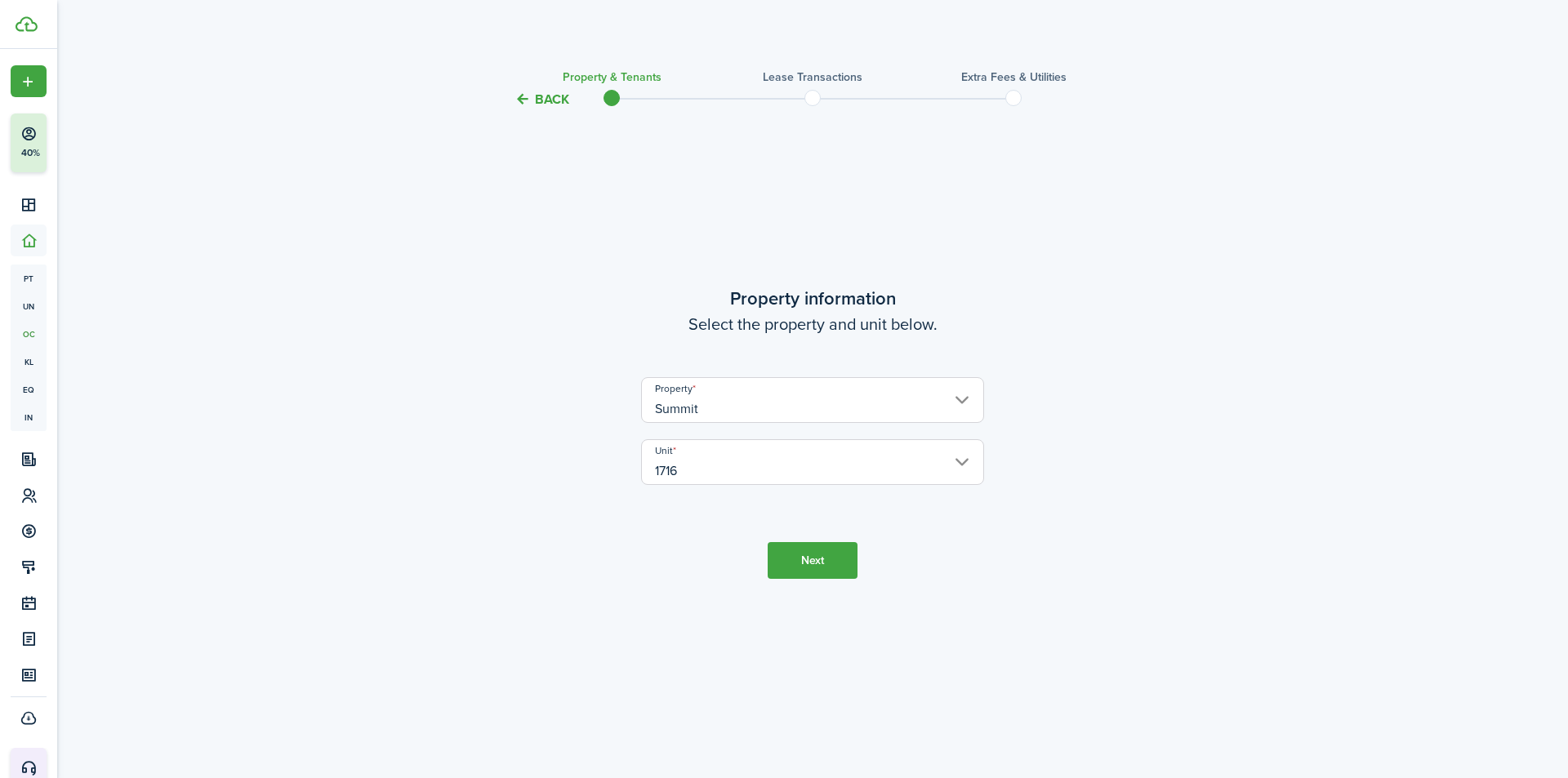
click at [805, 565] on button "Next" at bounding box center [811, 560] width 89 height 36
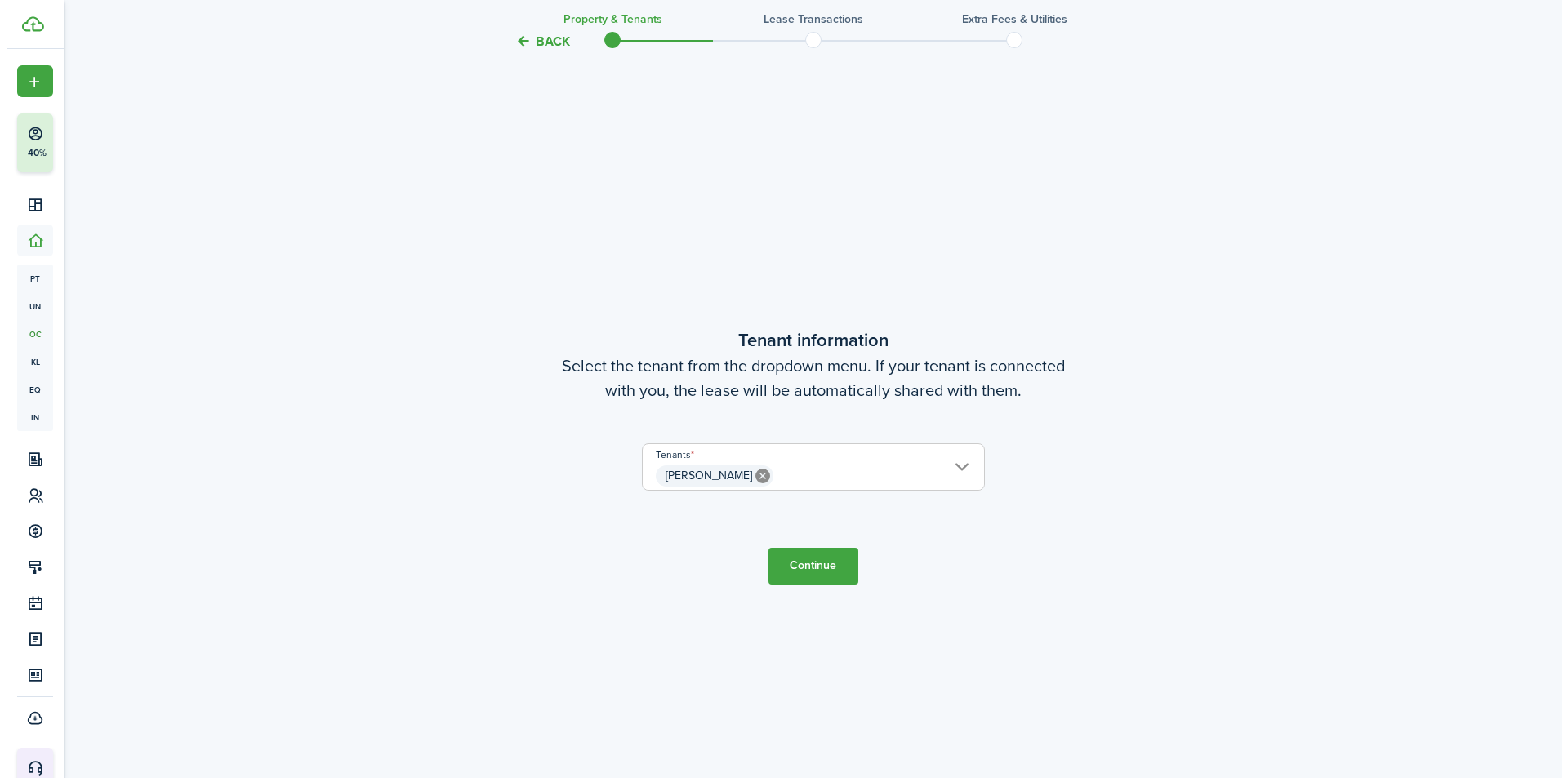
scroll to position [669, 0]
click at [754, 475] on icon at bounding box center [756, 474] width 15 height 15
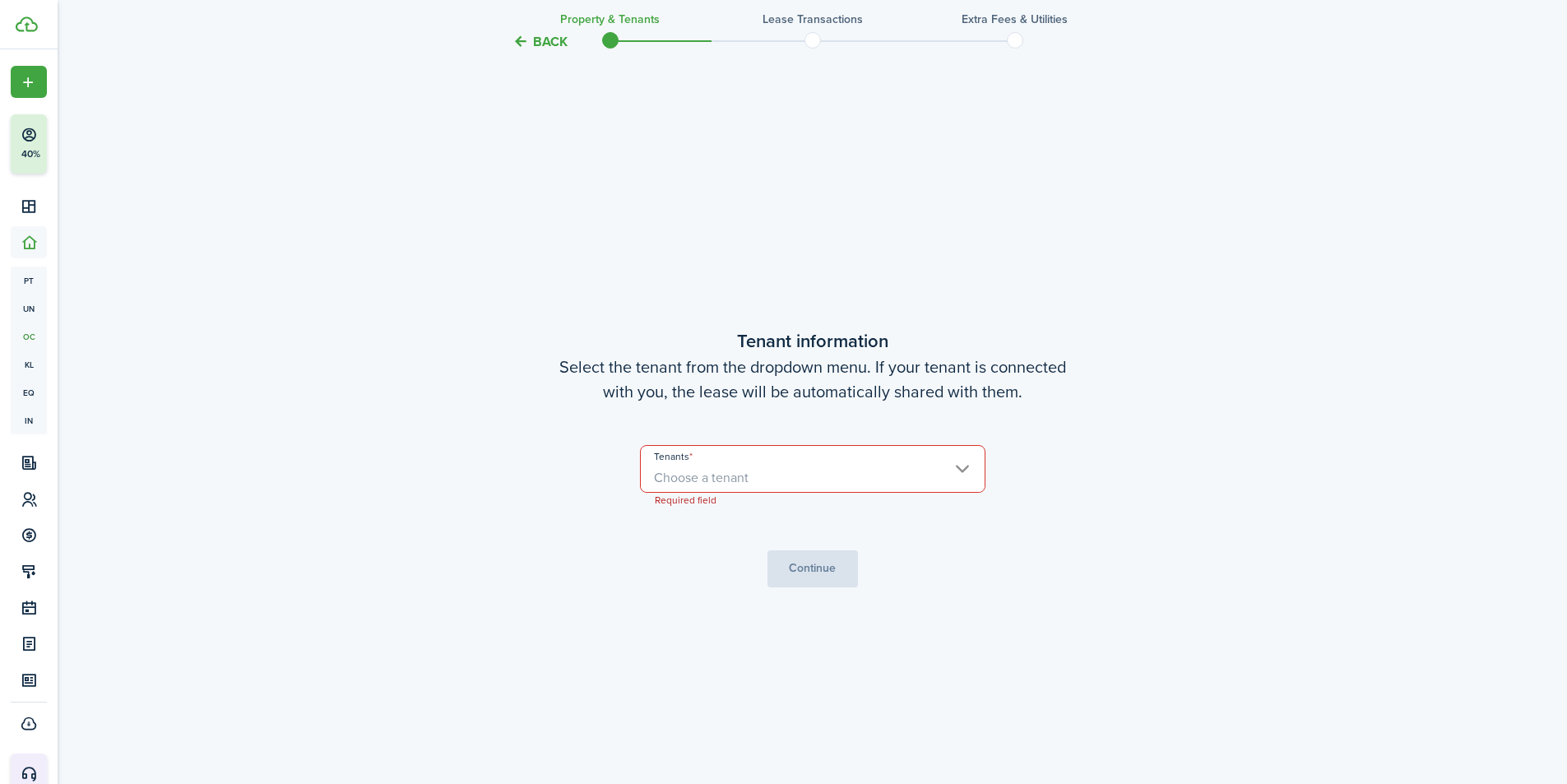
click at [739, 472] on span "Choose a tenant" at bounding box center [701, 478] width 95 height 19
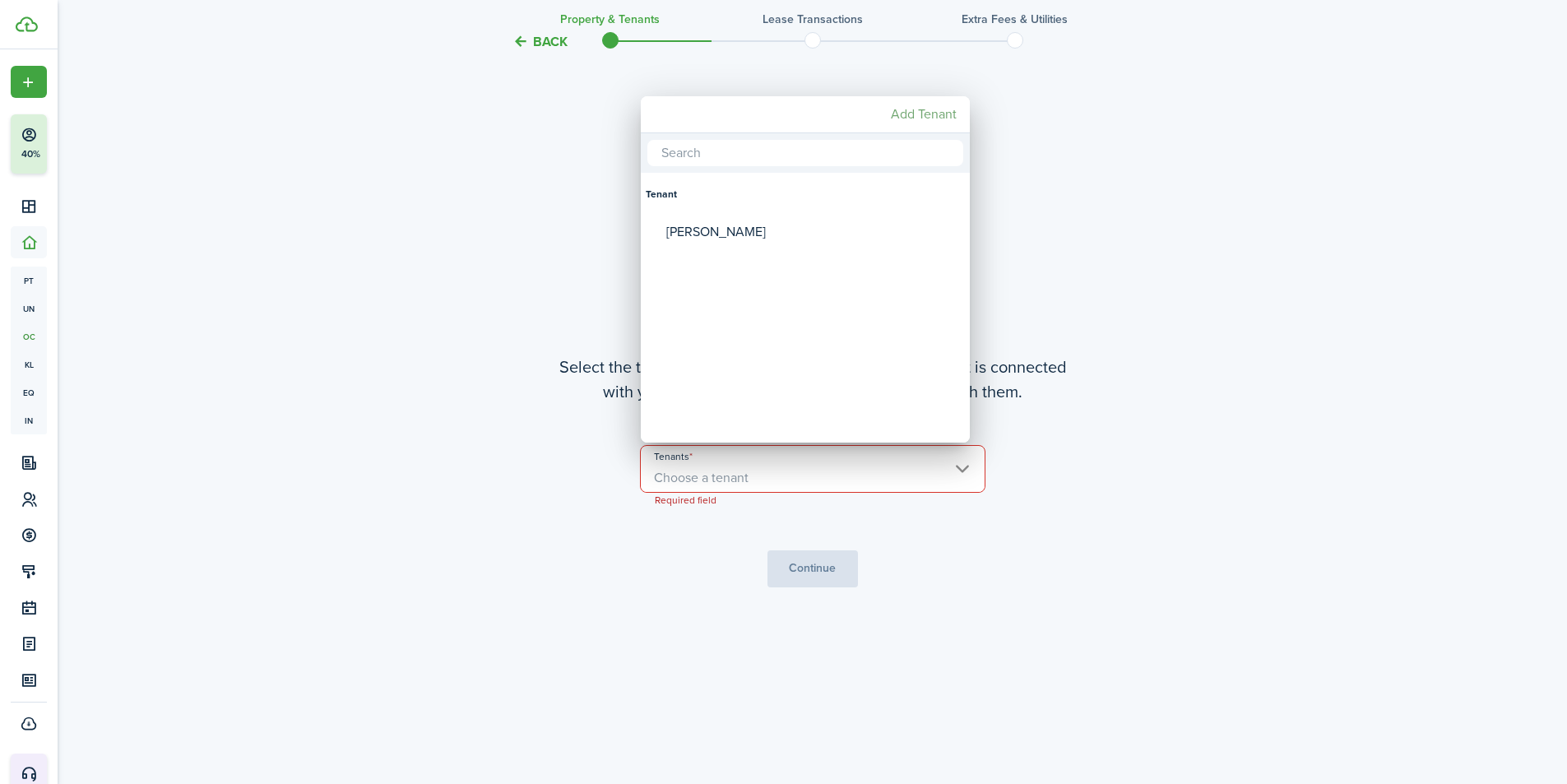
click at [911, 111] on mbsc-button "Add Tenant" at bounding box center [924, 115] width 79 height 30
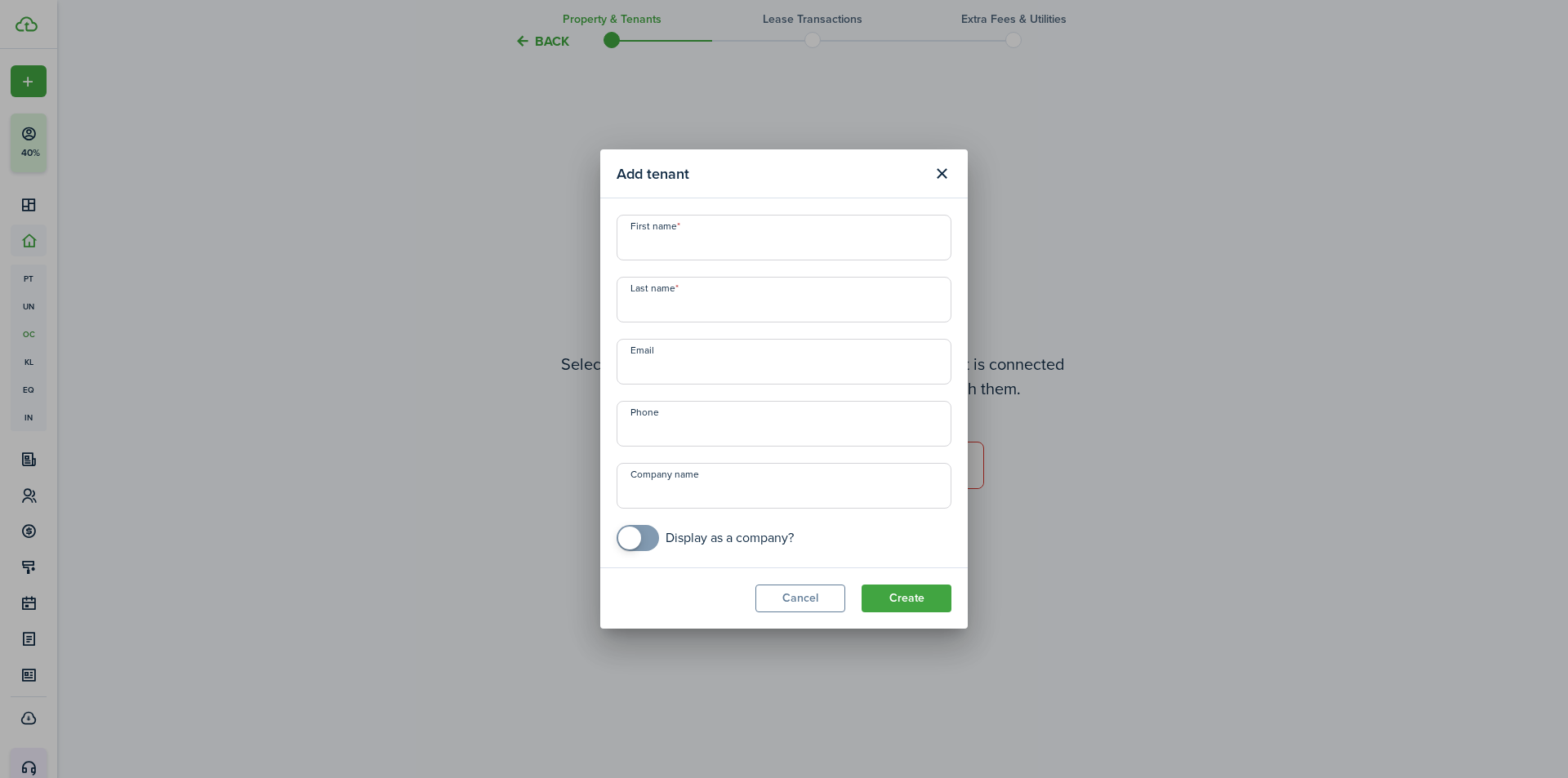
click at [733, 253] on input "First name" at bounding box center [784, 237] width 334 height 46
type input "l"
type input "[PERSON_NAME]"
click at [672, 303] on input "Last name" at bounding box center [784, 300] width 334 height 46
type input "Pribicevic"
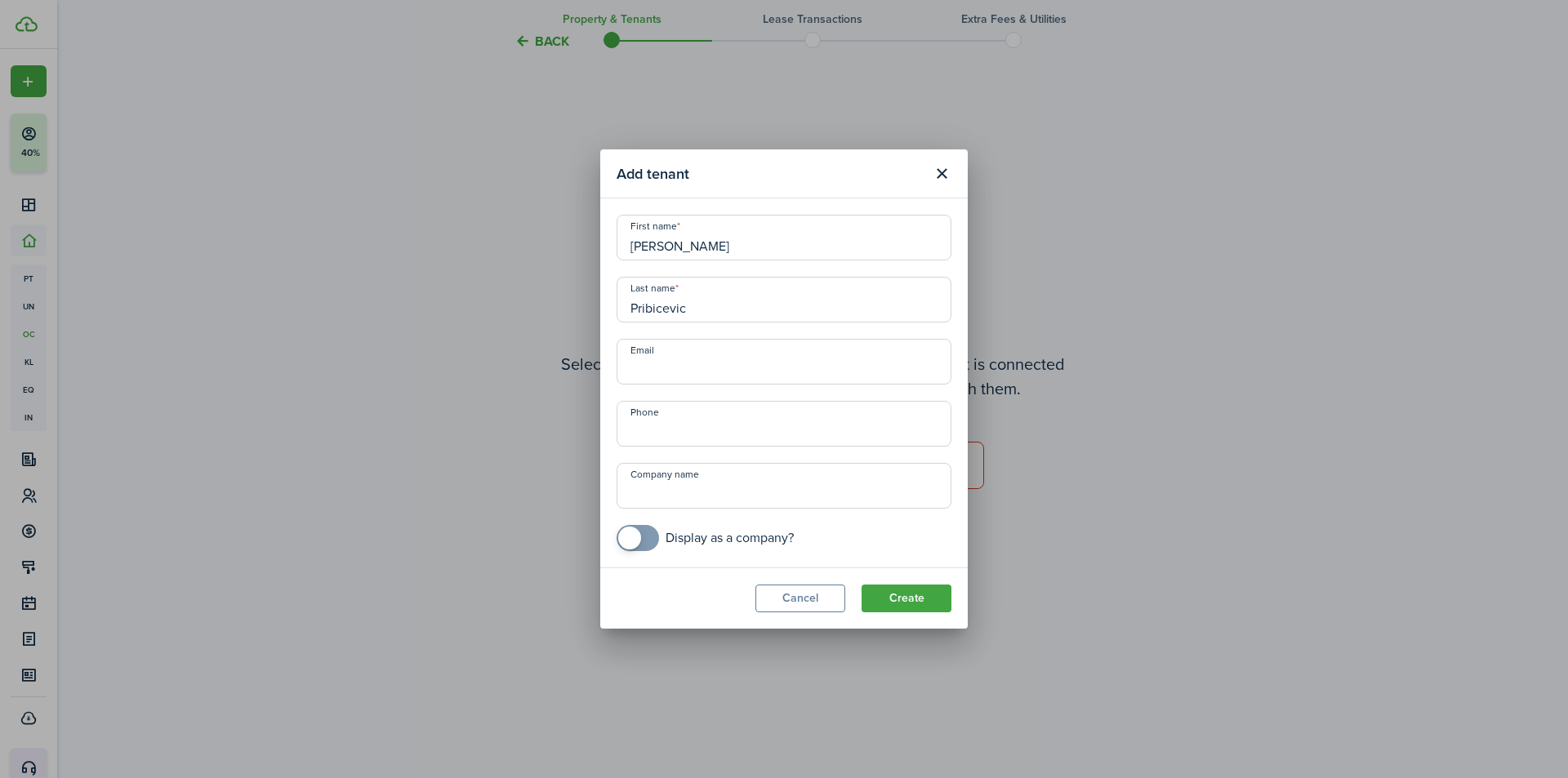
click at [740, 363] on input "Email" at bounding box center [784, 361] width 334 height 46
type input "+1"
click at [646, 431] on input "+1" at bounding box center [784, 423] width 334 height 46
click at [748, 368] on input "Email" at bounding box center [784, 361] width 334 height 46
click at [679, 433] on input "+1" at bounding box center [784, 423] width 334 height 46
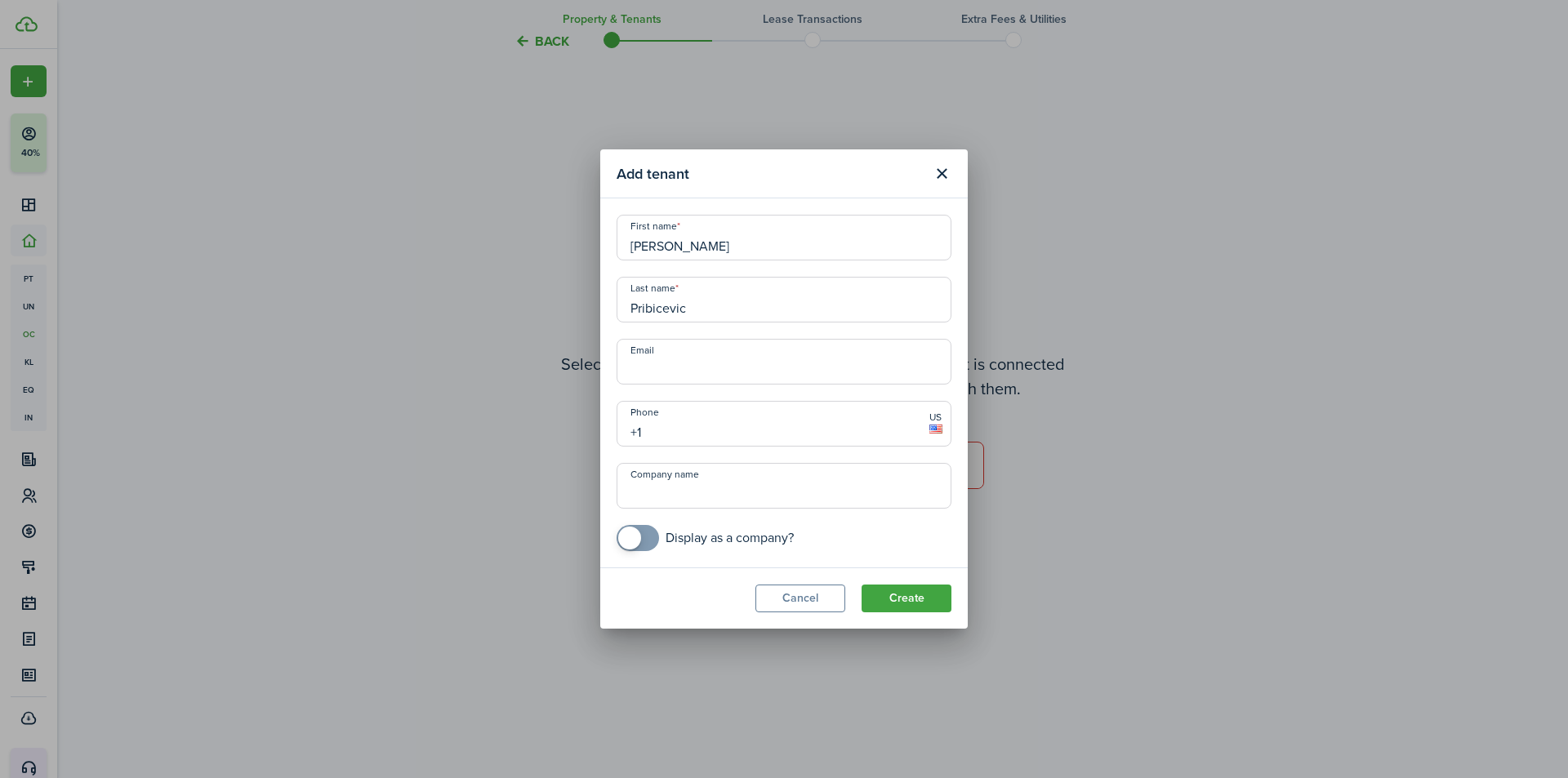
click at [707, 373] on input "Email" at bounding box center [784, 361] width 334 height 46
click at [667, 434] on input "+1" at bounding box center [784, 423] width 334 height 46
click at [709, 366] on input "Email" at bounding box center [784, 361] width 334 height 46
click at [798, 590] on button "Cancel" at bounding box center [799, 598] width 89 height 28
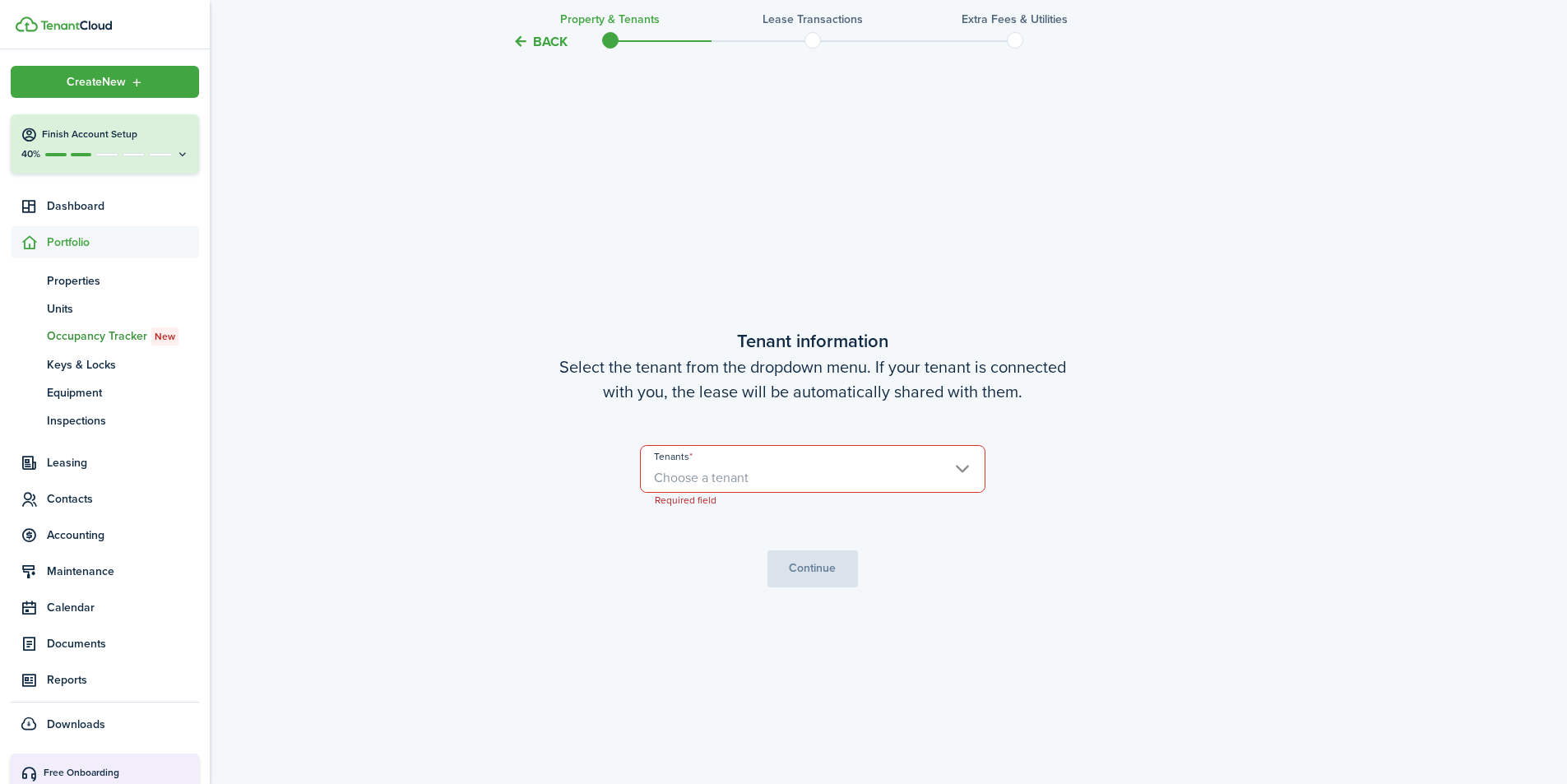
click at [36, 130] on icon at bounding box center [29, 135] width 18 height 17
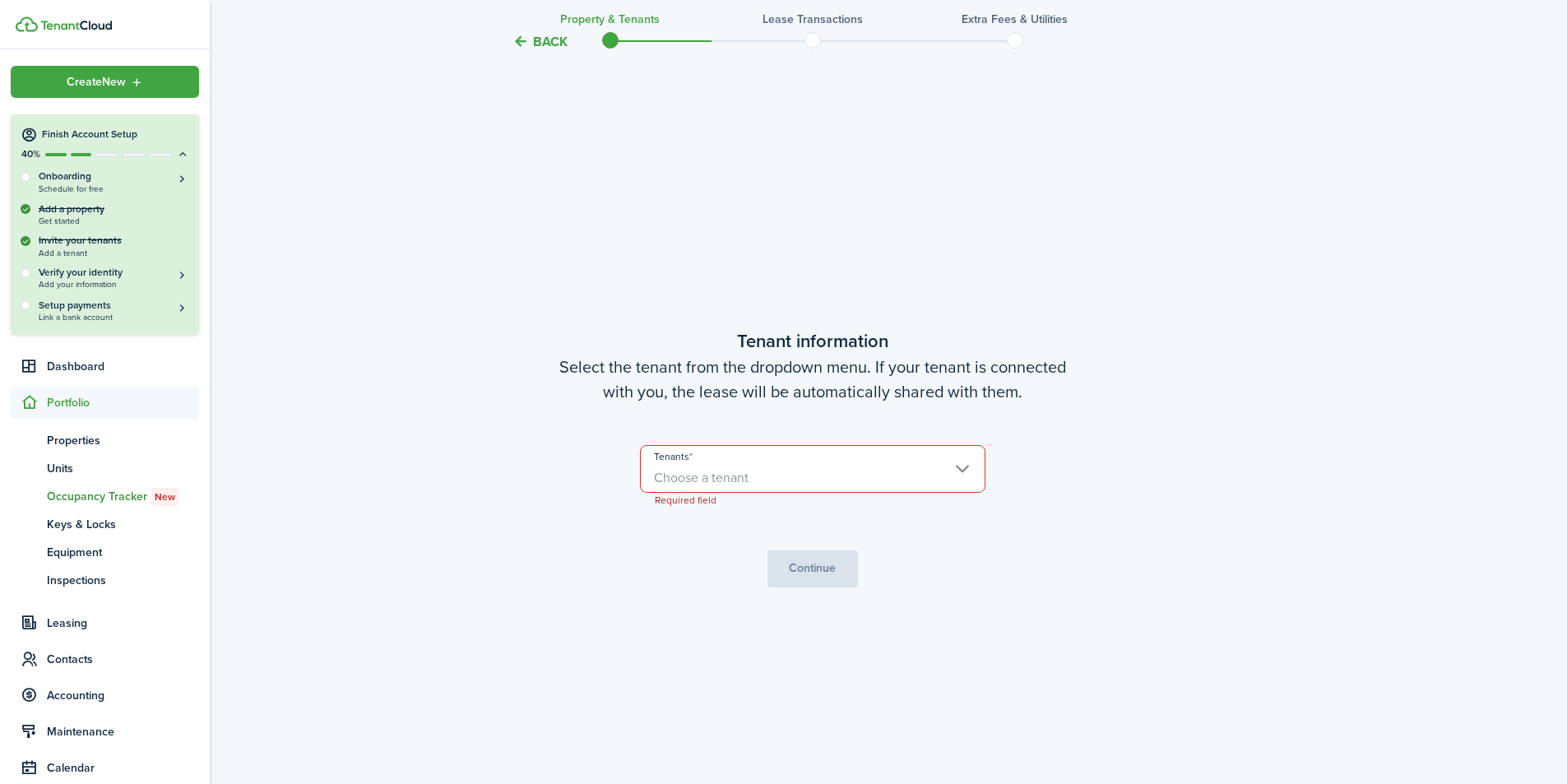
click at [88, 136] on h4 "Finish Account Setup" at bounding box center [116, 135] width 147 height 14
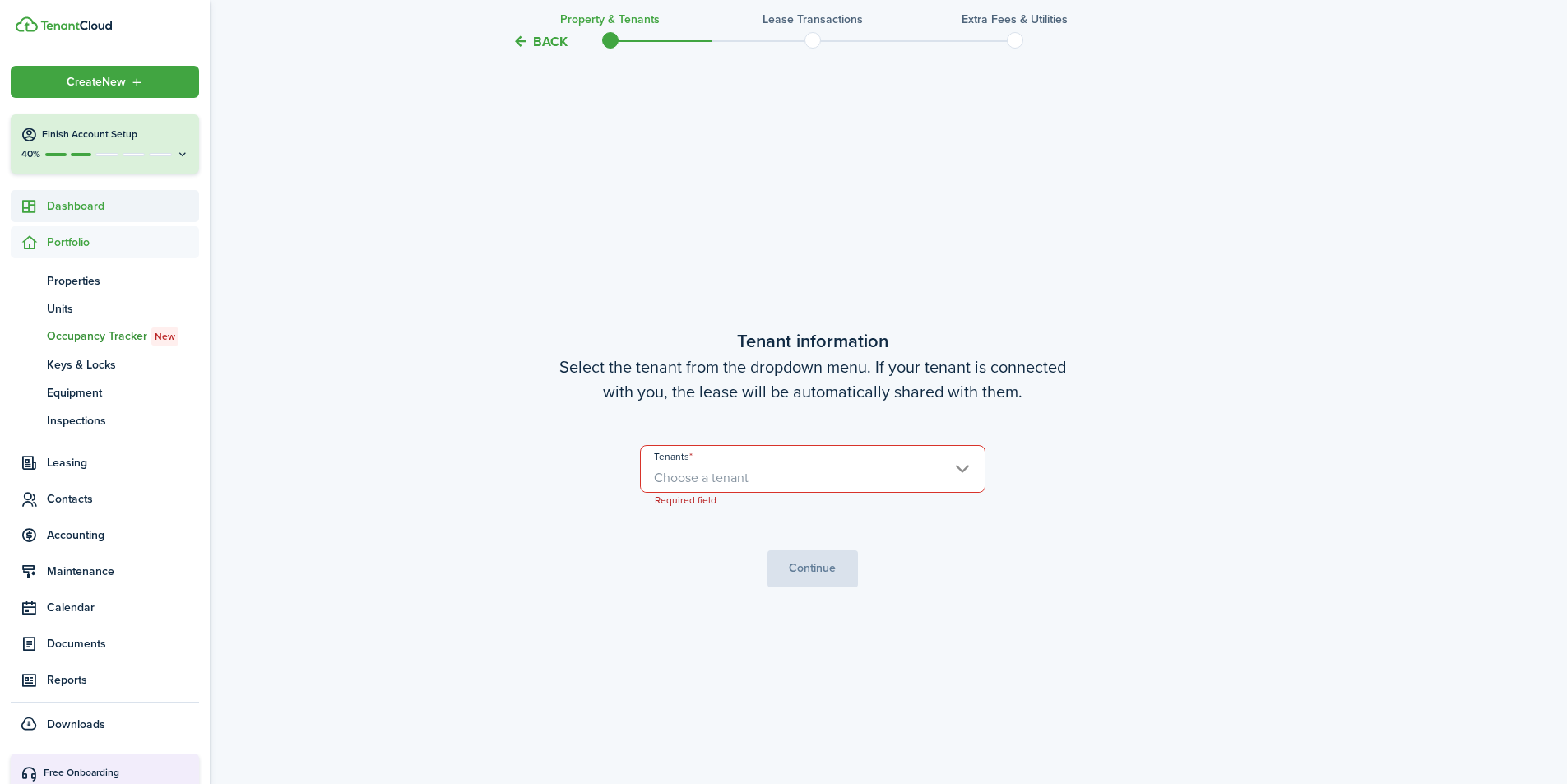
click at [92, 207] on span "Dashboard" at bounding box center [123, 206] width 152 height 18
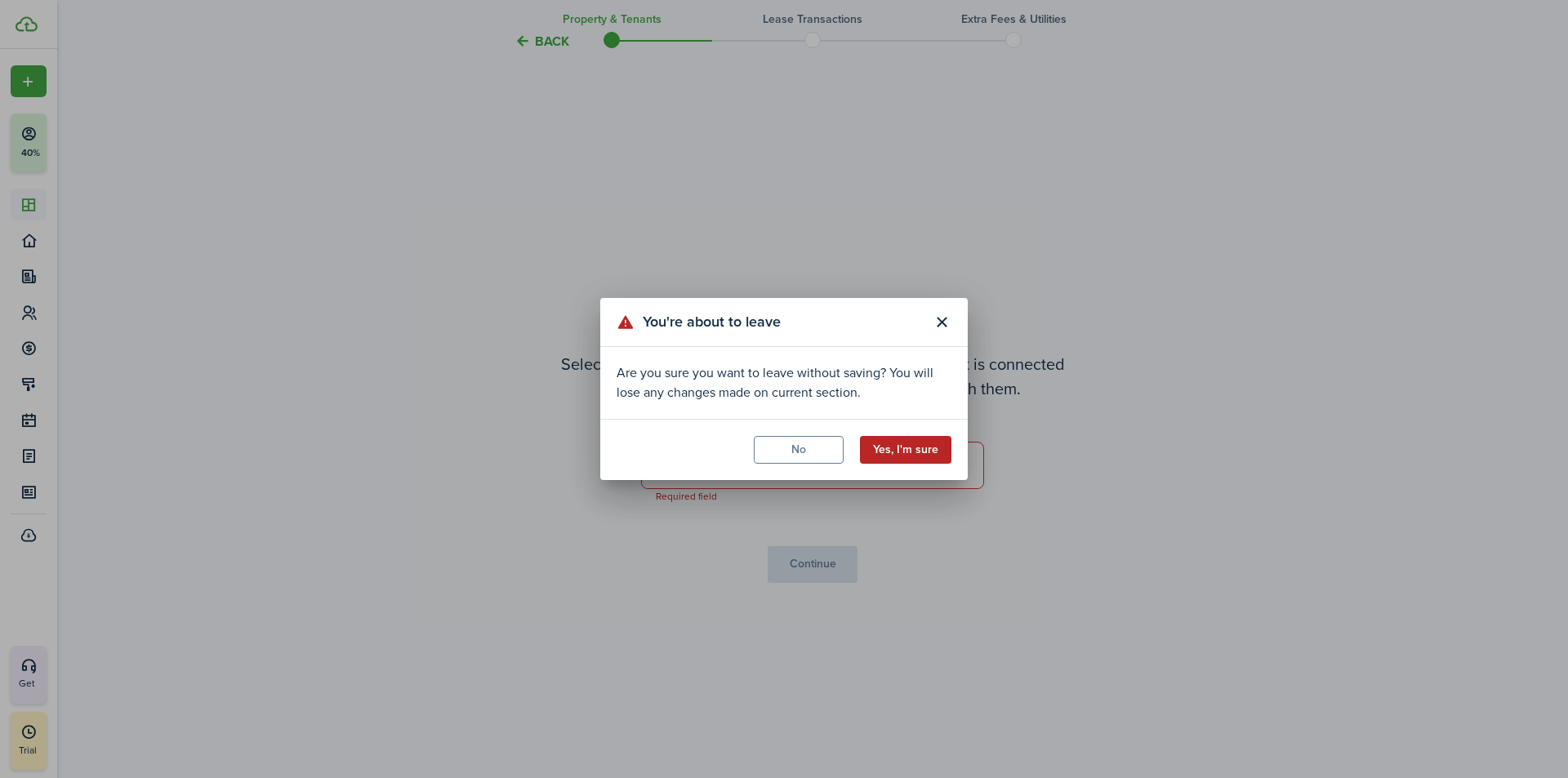
click at [899, 444] on button "Yes, I'm sure" at bounding box center [905, 450] width 91 height 28
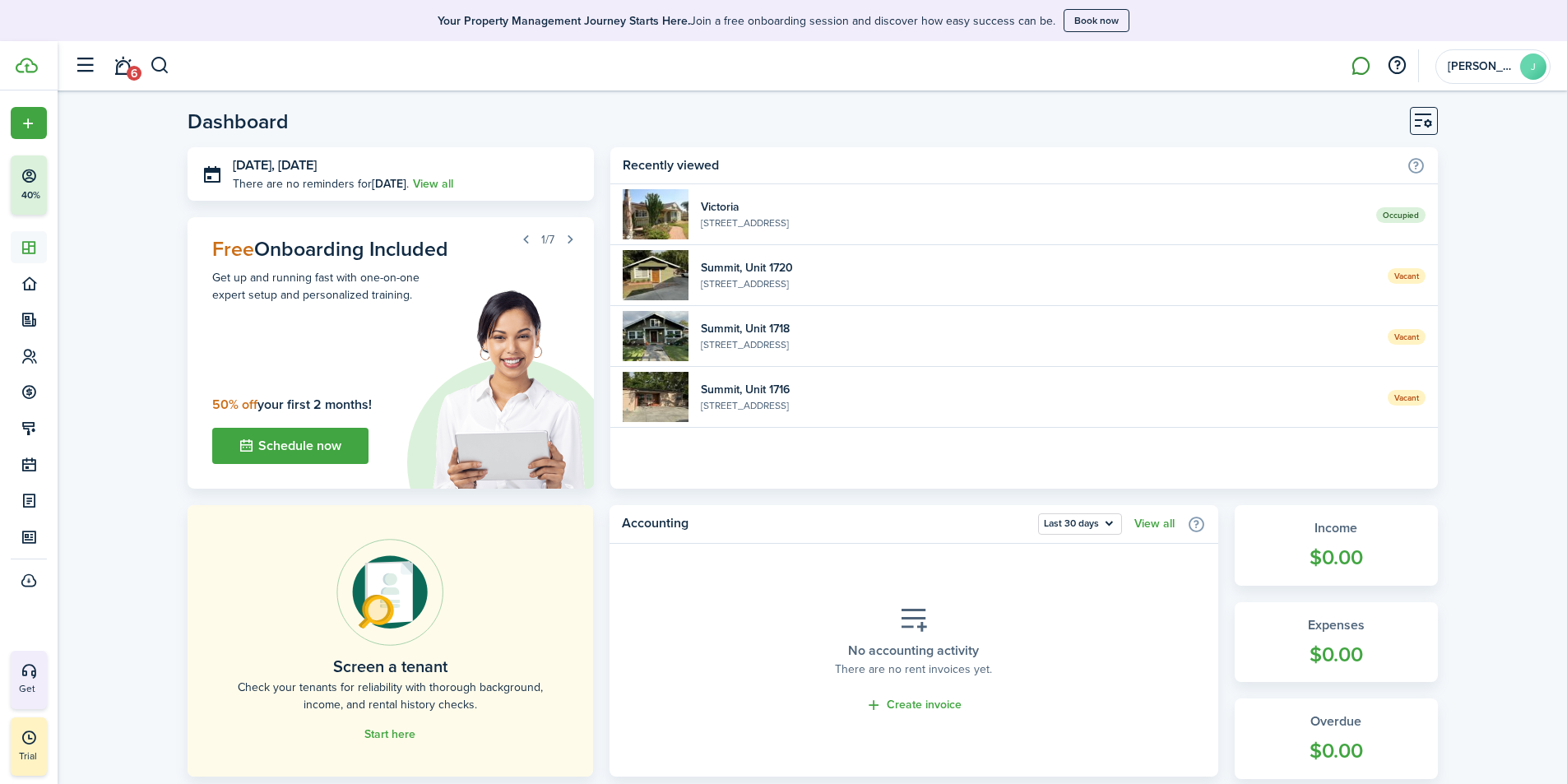
click at [1349, 66] on link at bounding box center [1361, 66] width 32 height 42
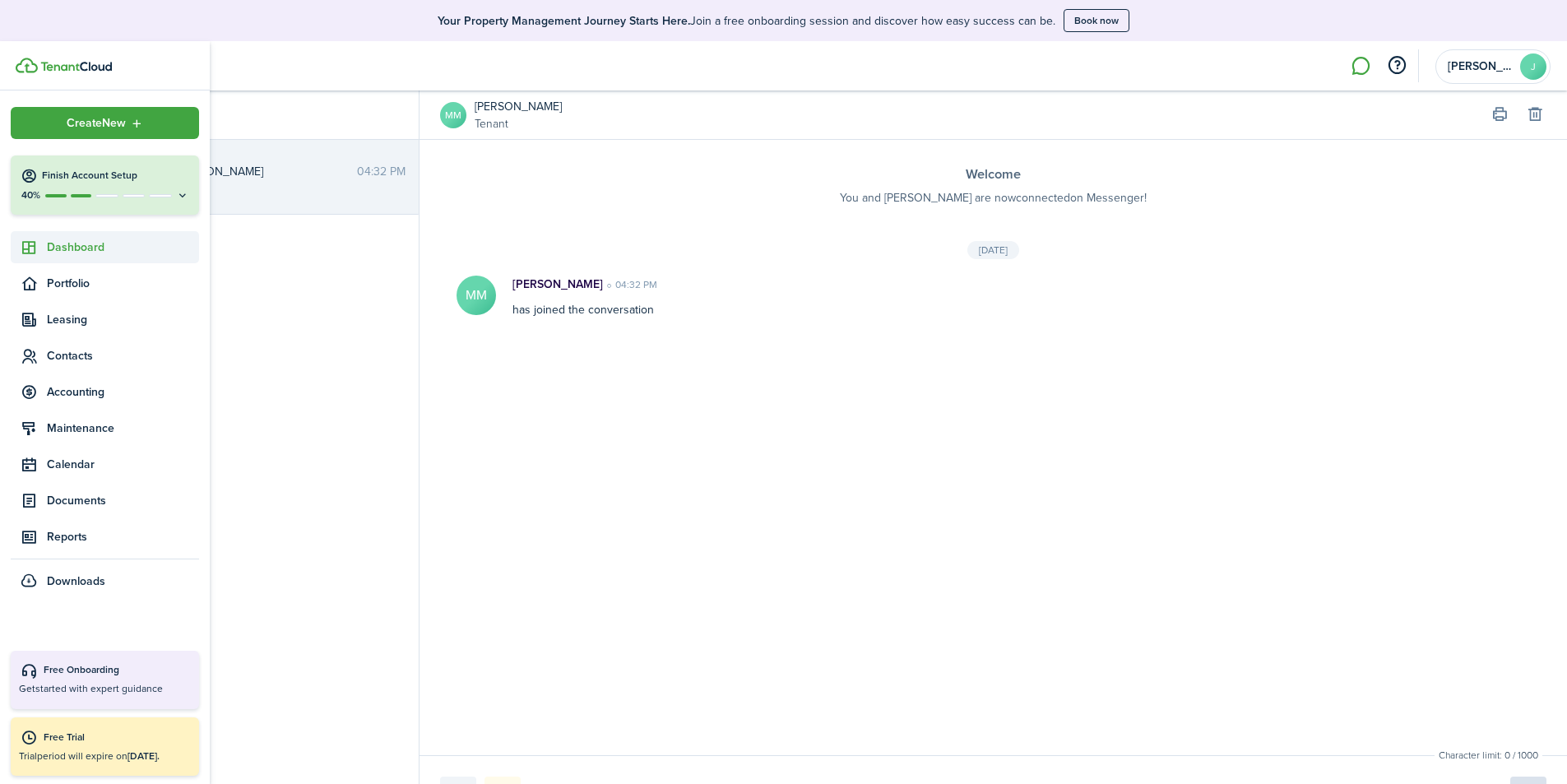
click at [88, 253] on span "Dashboard" at bounding box center [123, 248] width 152 height 18
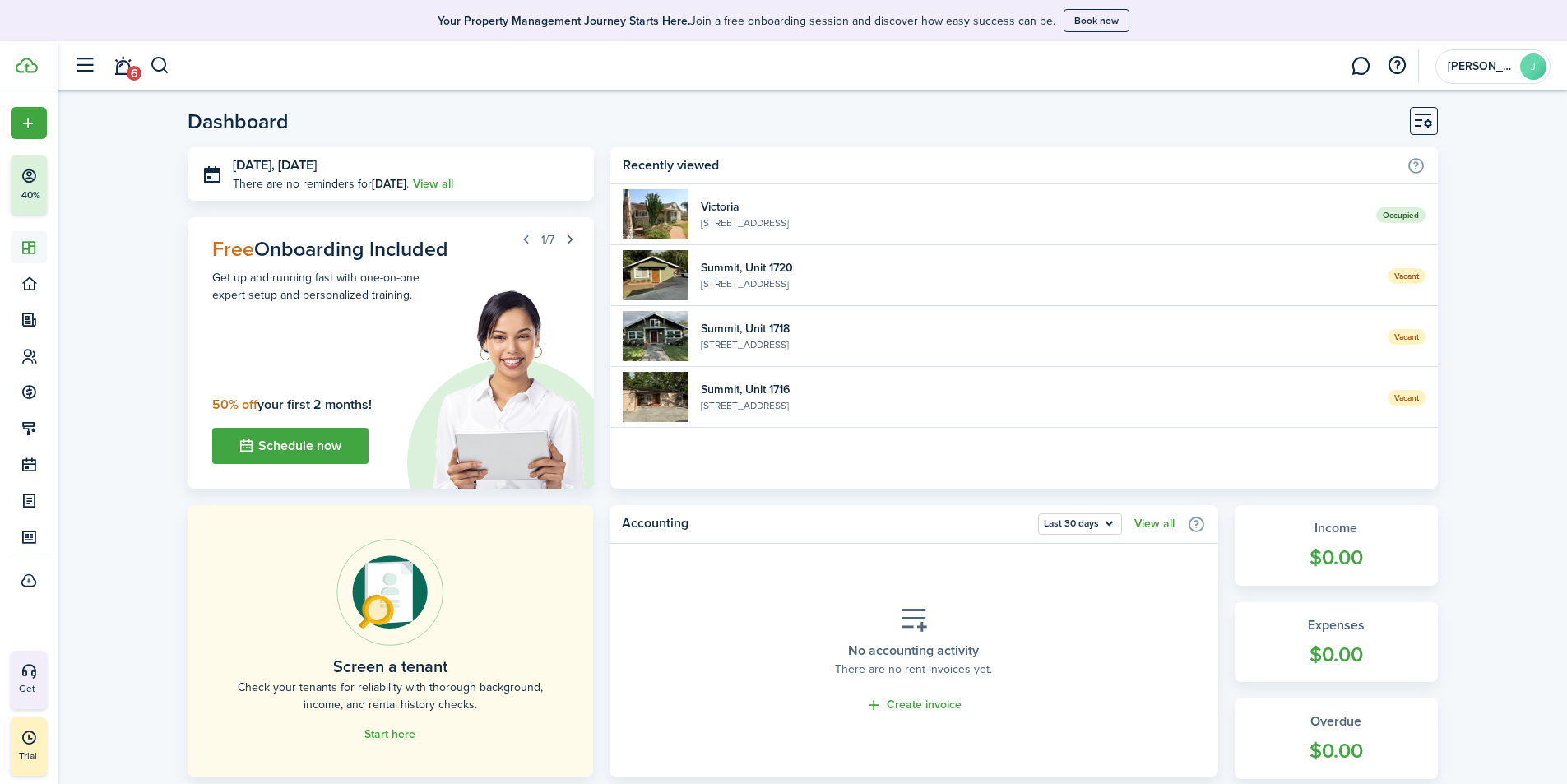
click at [573, 239] on button "button" at bounding box center [570, 239] width 23 height 23
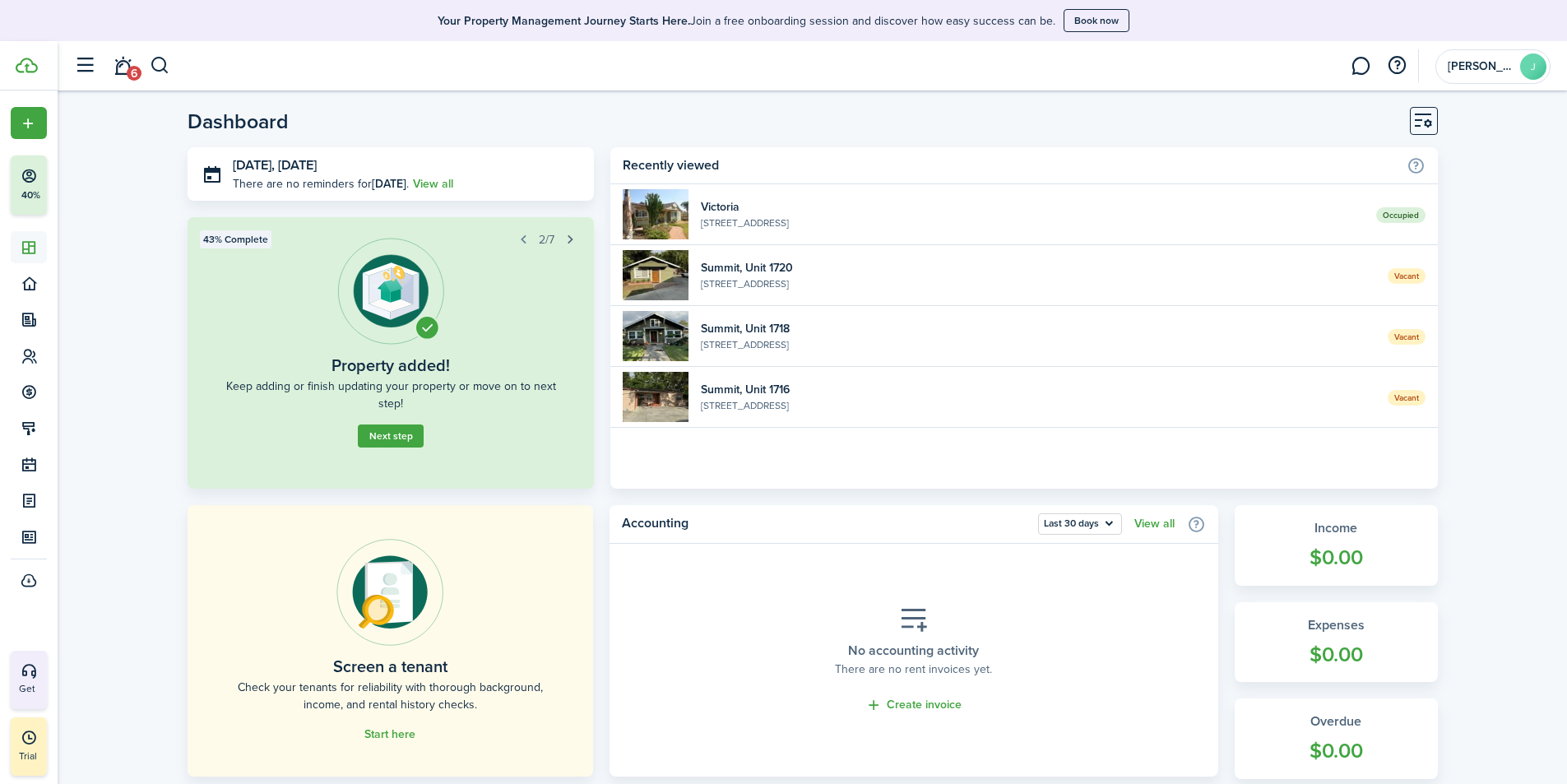
click at [573, 239] on button "button" at bounding box center [570, 239] width 23 height 23
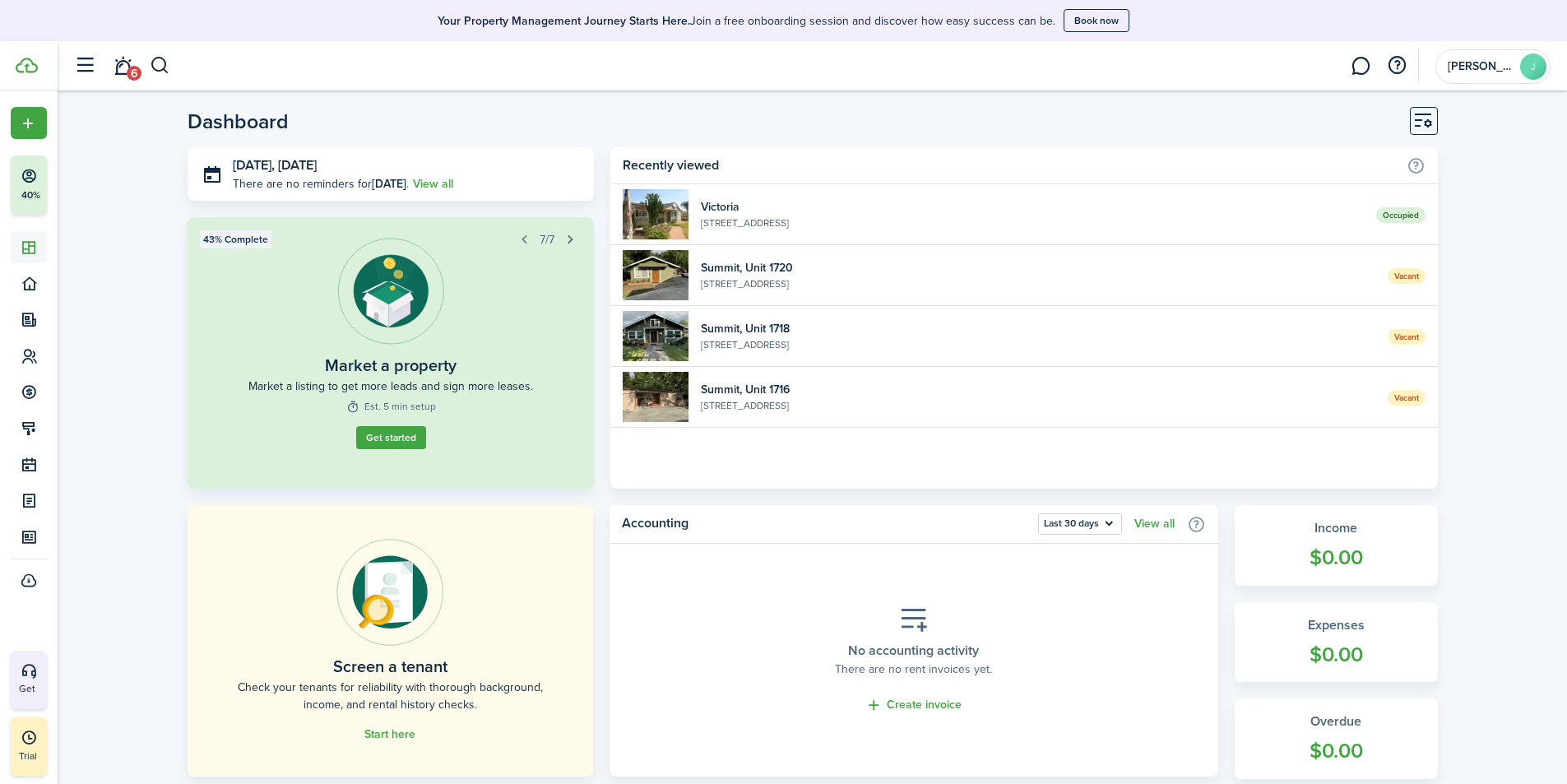
click at [568, 240] on button "button" at bounding box center [570, 239] width 23 height 23
click at [1395, 71] on button "button" at bounding box center [1397, 66] width 28 height 28
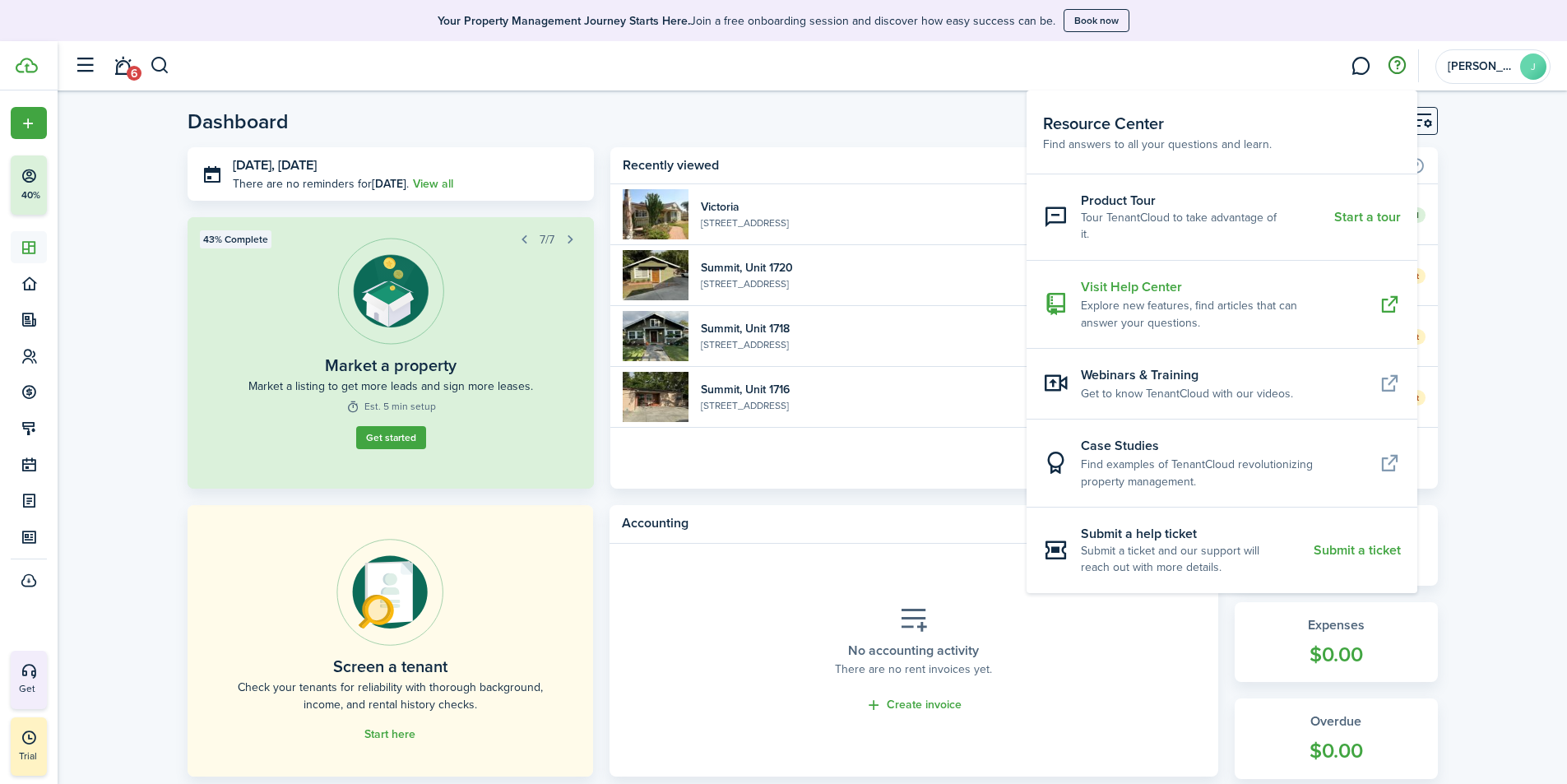
click at [1266, 297] on resource-center-item-description "Explore new features, find articles that can answer your questions." at bounding box center [1224, 313] width 285 height 34
